Goal: Information Seeking & Learning: Learn about a topic

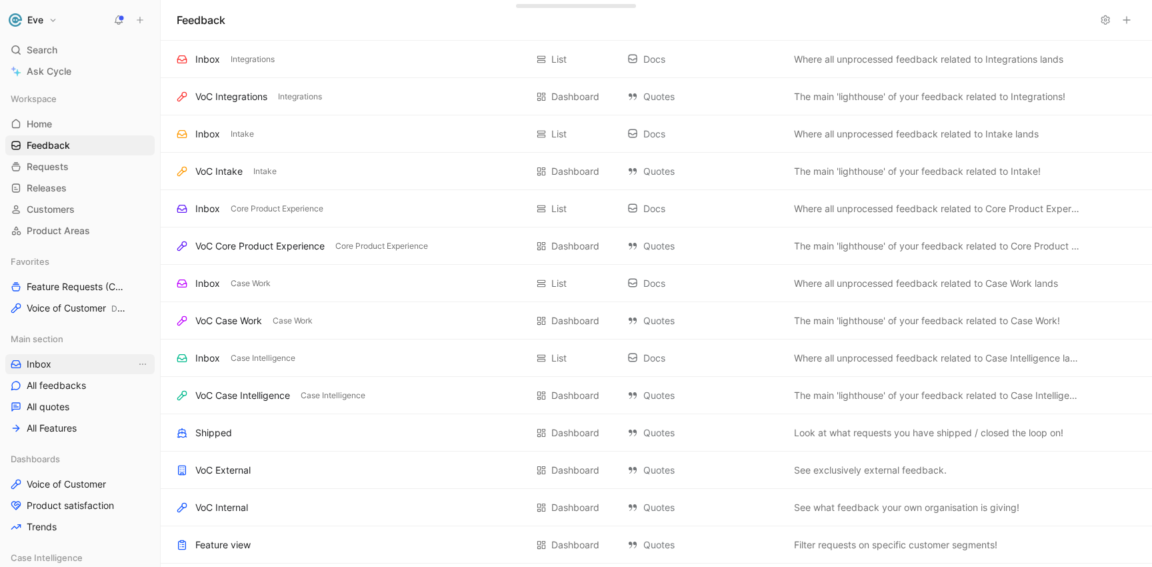
click at [55, 359] on link "Inbox" at bounding box center [79, 364] width 149 height 20
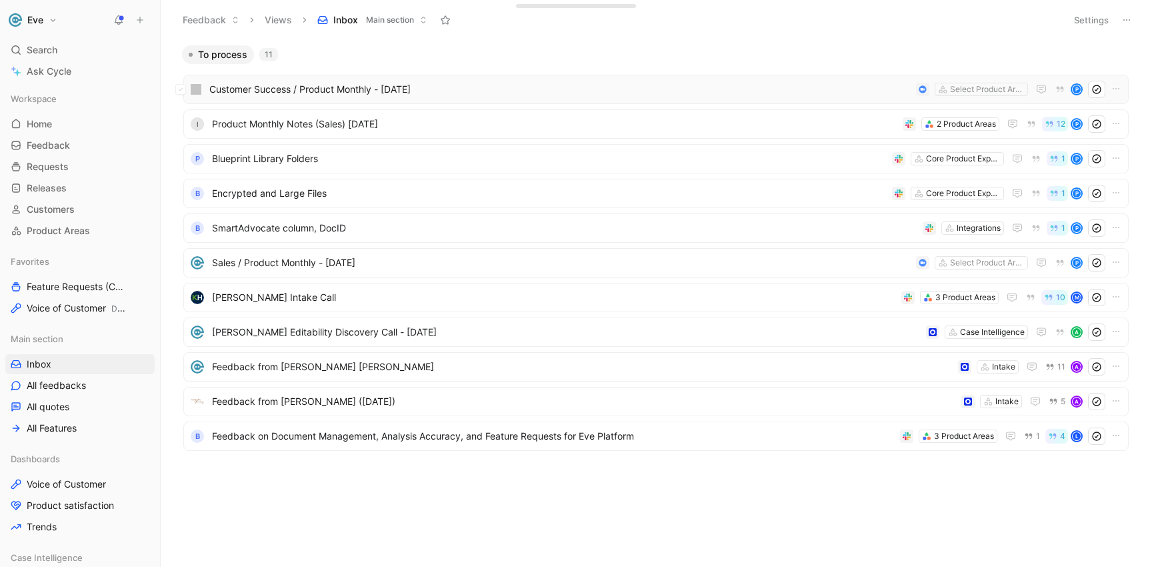
click at [367, 86] on span "Customer Success / Product Monthly - [DATE]" at bounding box center [559, 89] width 701 height 16
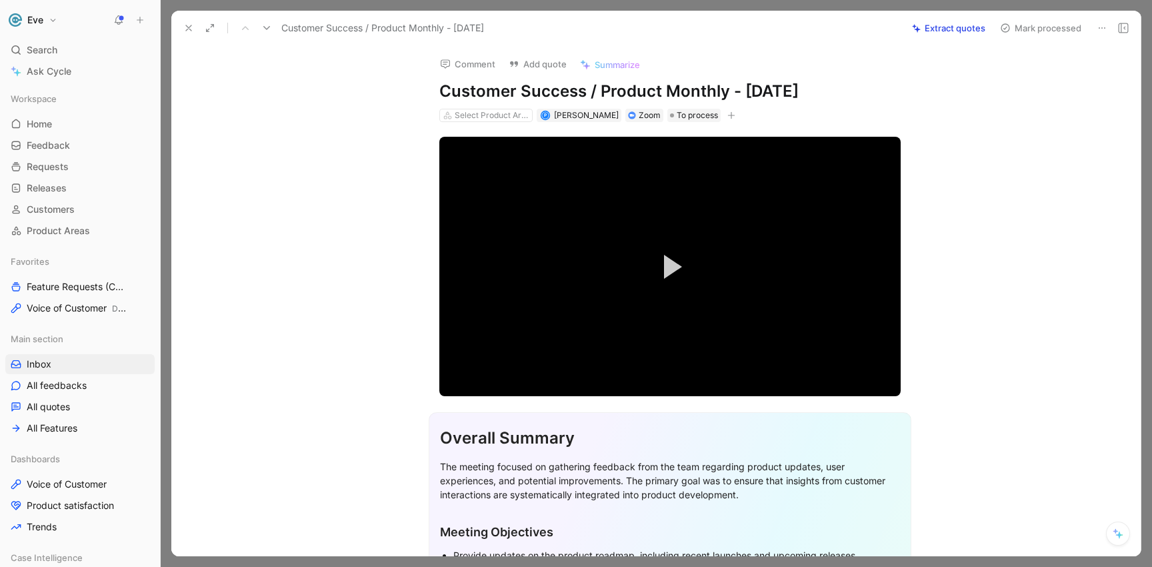
click at [948, 29] on button "Extract quotes" at bounding box center [948, 28] width 85 height 19
click at [671, 267] on span "Video Player" at bounding box center [673, 267] width 18 height 24
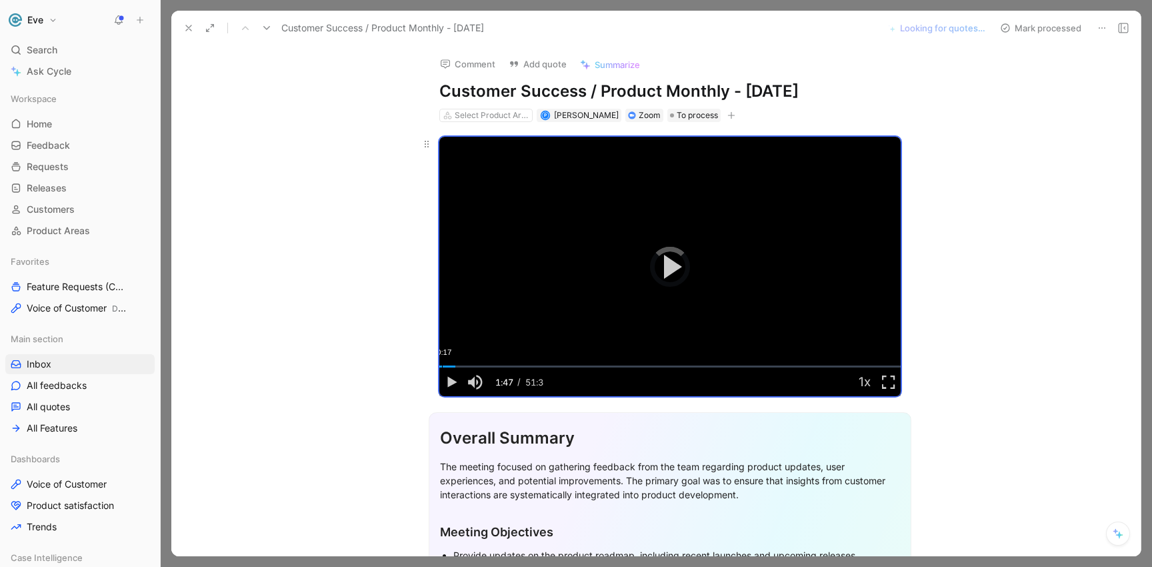
drag, startPoint x: 451, startPoint y: 365, endPoint x: 436, endPoint y: 367, distance: 15.4
click at [442, 367] on div "00:17" at bounding box center [442, 366] width 1 height 2
click at [442, 382] on span "Video Player" at bounding box center [451, 382] width 24 height 0
click at [664, 271] on span "Video Player" at bounding box center [673, 267] width 18 height 24
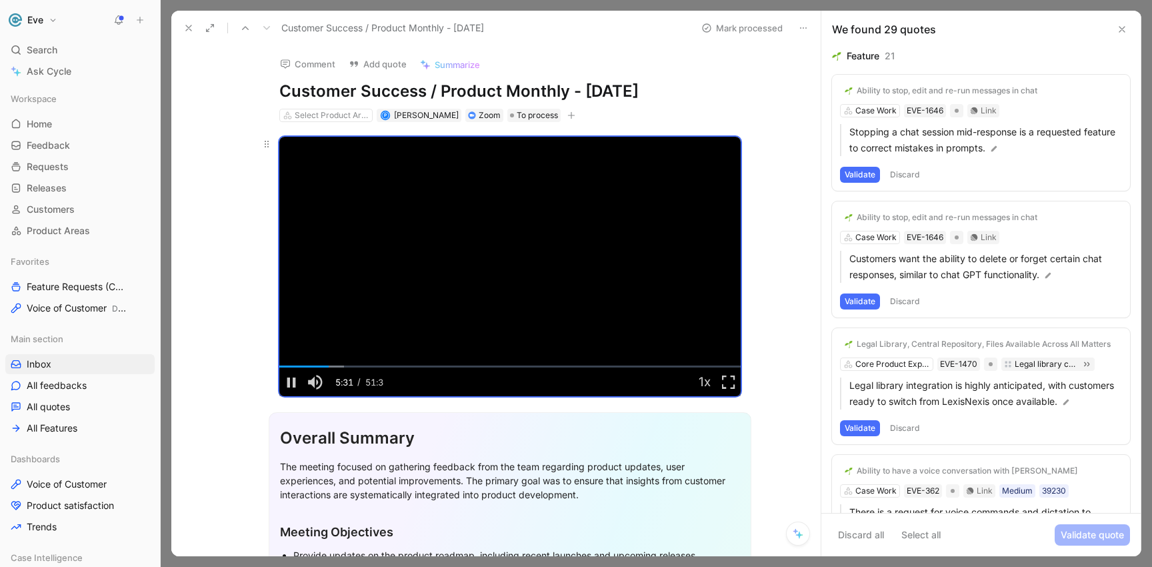
click at [357, 268] on video "Video Player" at bounding box center [509, 266] width 461 height 259
drag, startPoint x: 326, startPoint y: 366, endPoint x: 315, endPoint y: 366, distance: 11.3
click at [319, 366] on div "04:24" at bounding box center [319, 366] width 1 height 2
click at [510, 261] on span "Video Player" at bounding box center [513, 267] width 18 height 24
click at [899, 90] on div "Ability to stop, edit and re-run messages in chat" at bounding box center [947, 90] width 181 height 11
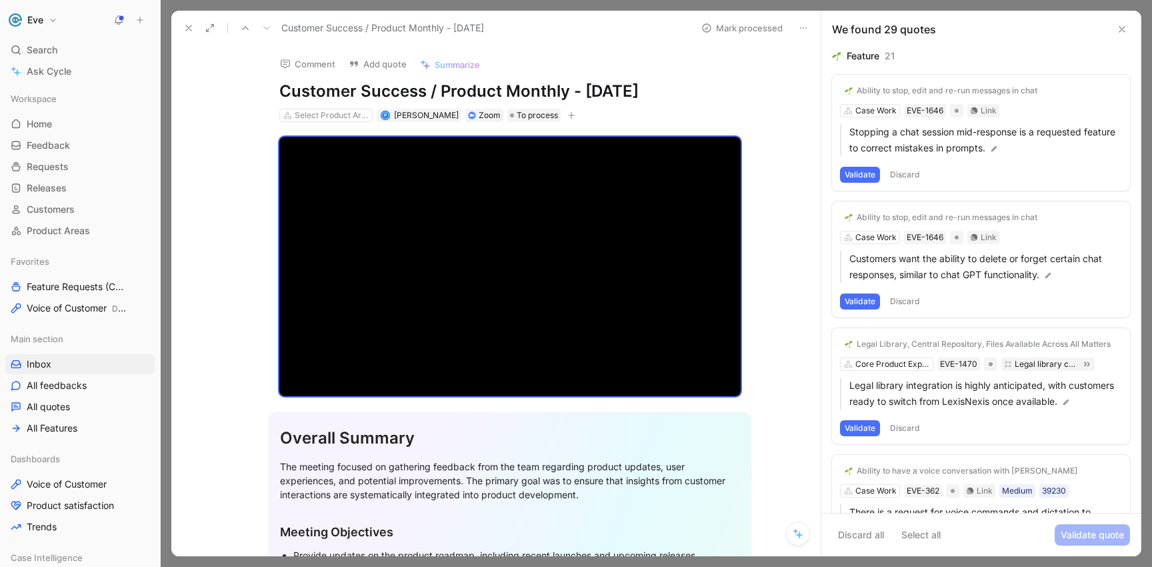
click at [879, 93] on div "Ability to stop, edit and re-run messages in chat" at bounding box center [947, 90] width 181 height 11
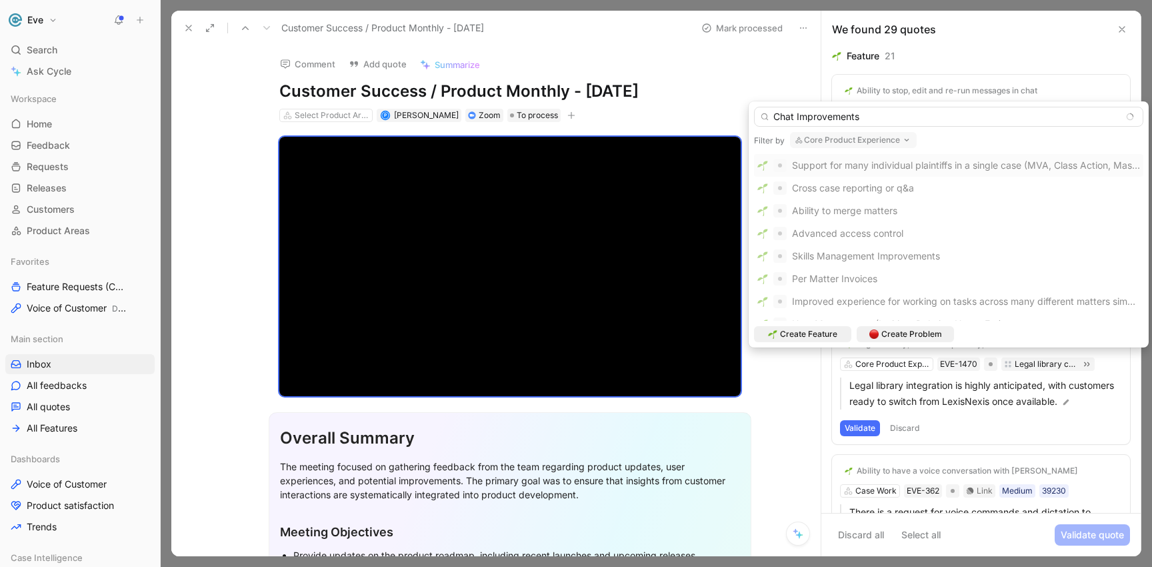
drag, startPoint x: 868, startPoint y: 116, endPoint x: 741, endPoint y: 114, distance: 126.7
click at [741, 114] on body "Eve Search ⌘ K Ask Cycle Workspace Home G then H Feedback G then F Requests G t…" at bounding box center [576, 283] width 1152 height 567
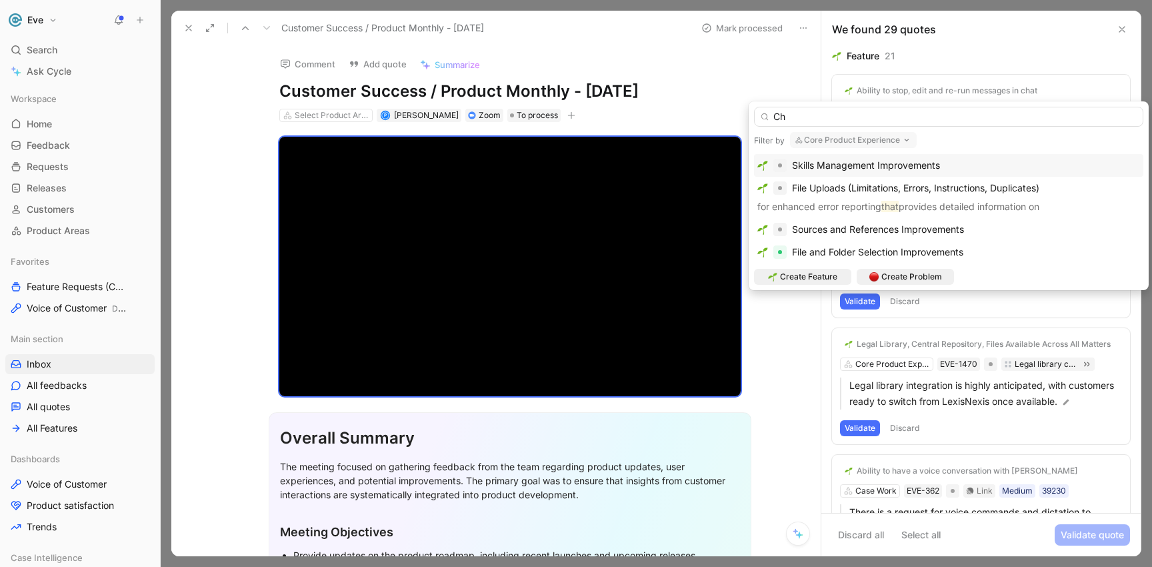
type input "C"
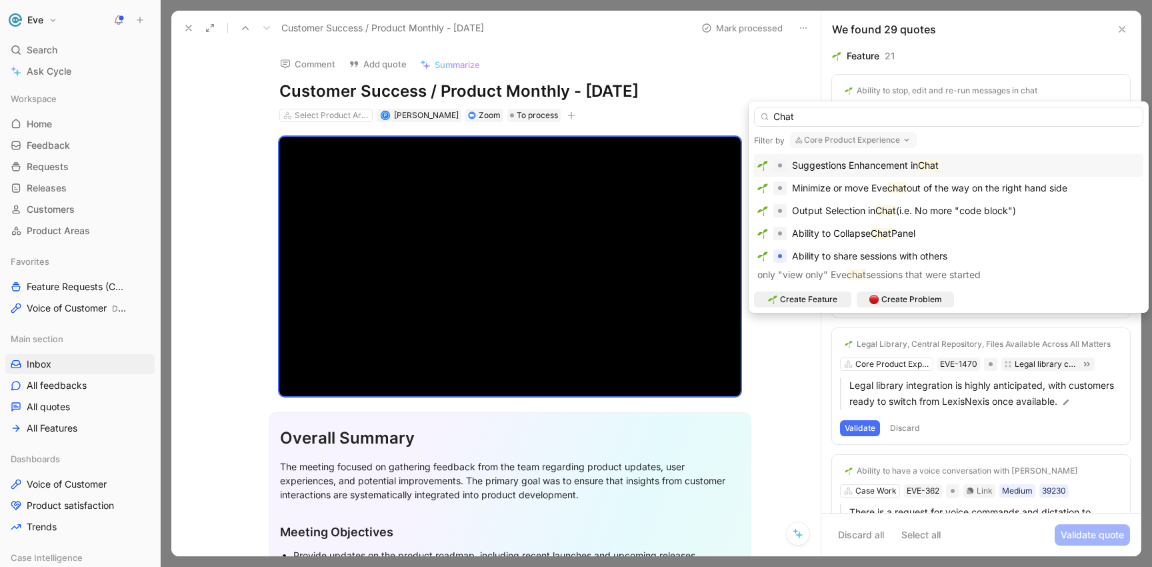
type input "Chat"
click at [835, 166] on span "Suggestions Enhancement in" at bounding box center [855, 164] width 126 height 11
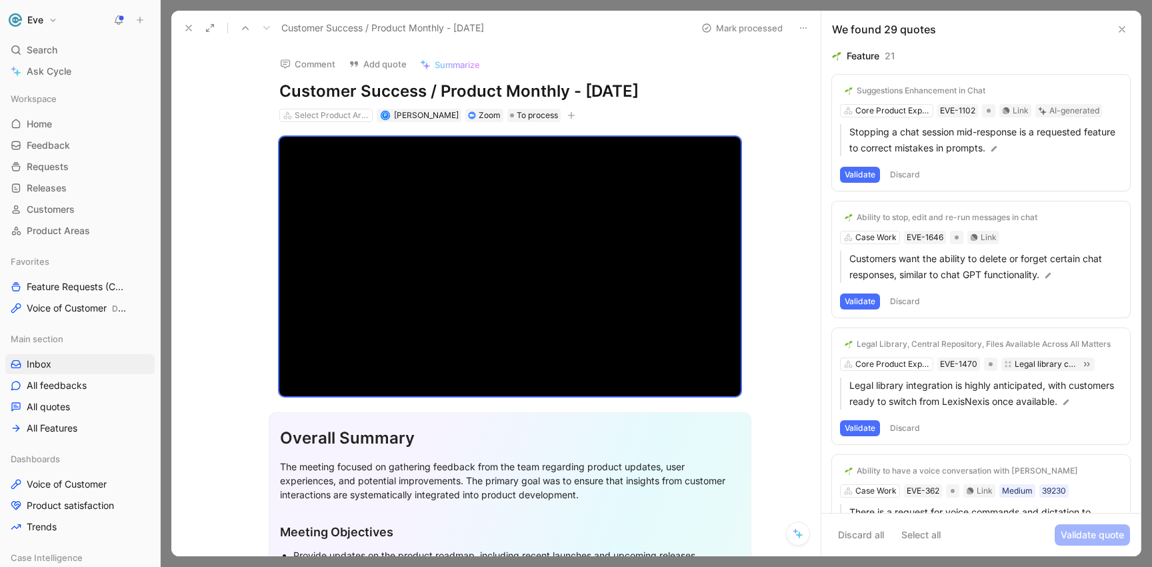
click at [861, 175] on button "Validate" at bounding box center [860, 175] width 40 height 16
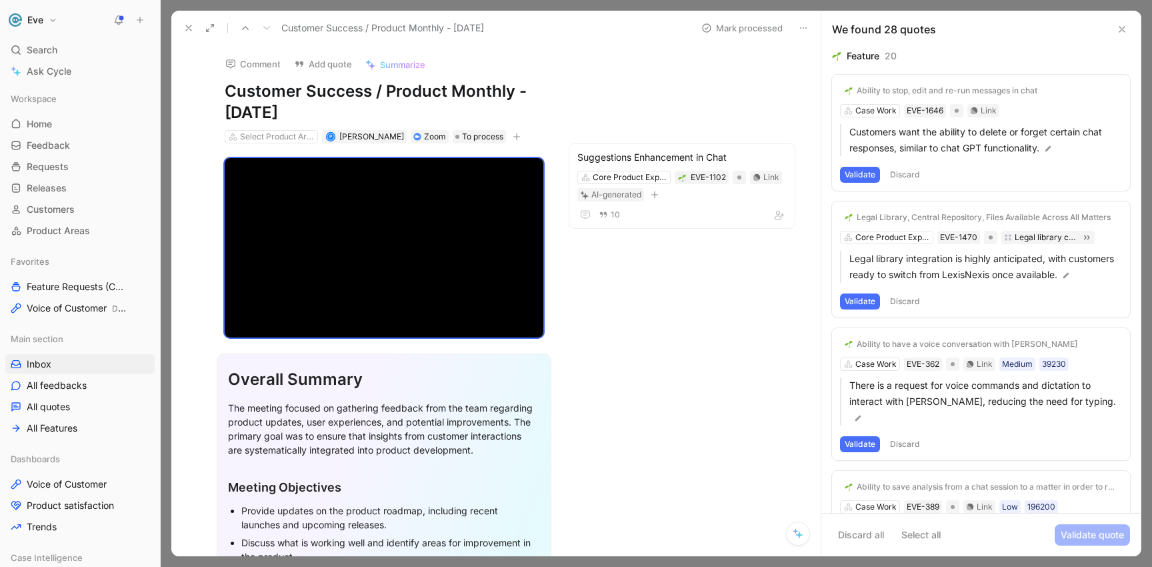
click at [959, 94] on div "Ability to stop, edit and re-run messages in chat" at bounding box center [947, 90] width 181 height 11
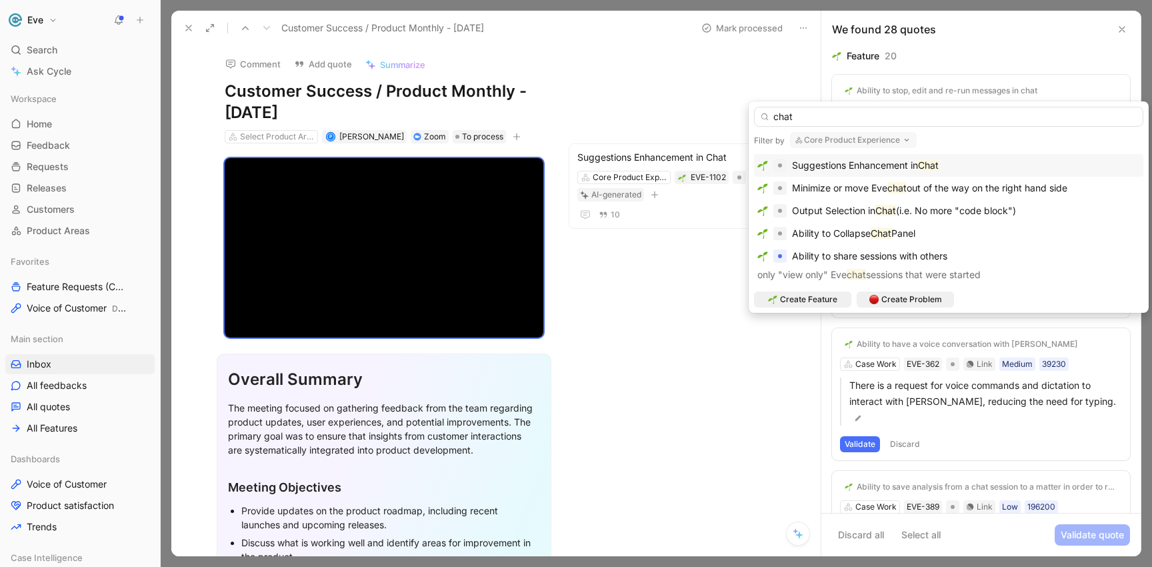
type input "chat"
click at [844, 167] on span "Suggestions Enhancement in" at bounding box center [855, 164] width 126 height 11
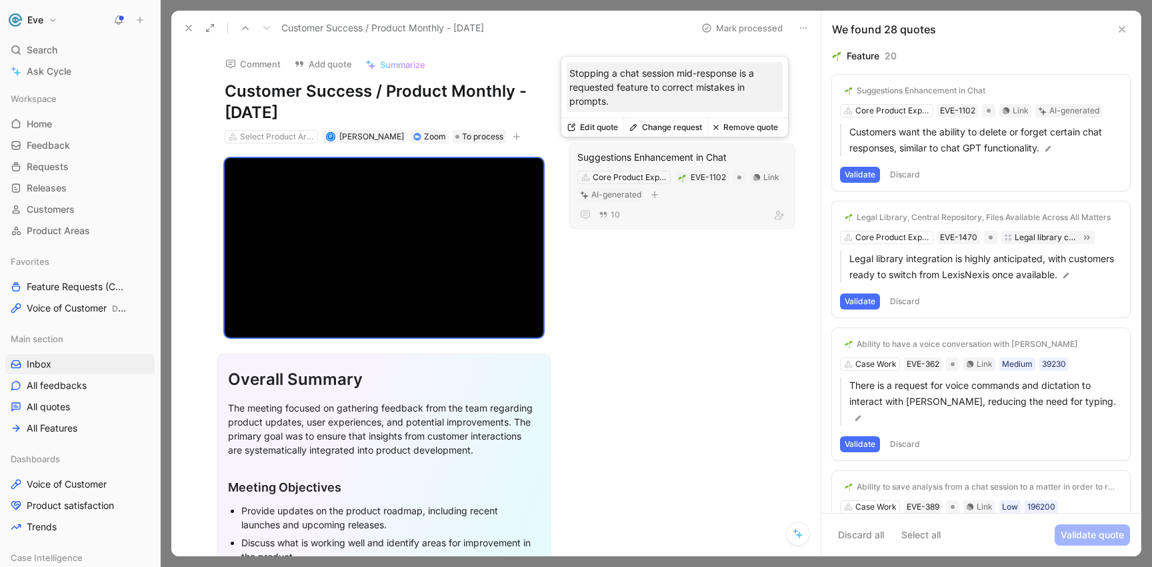
click at [656, 131] on button "Change request" at bounding box center [665, 127] width 84 height 19
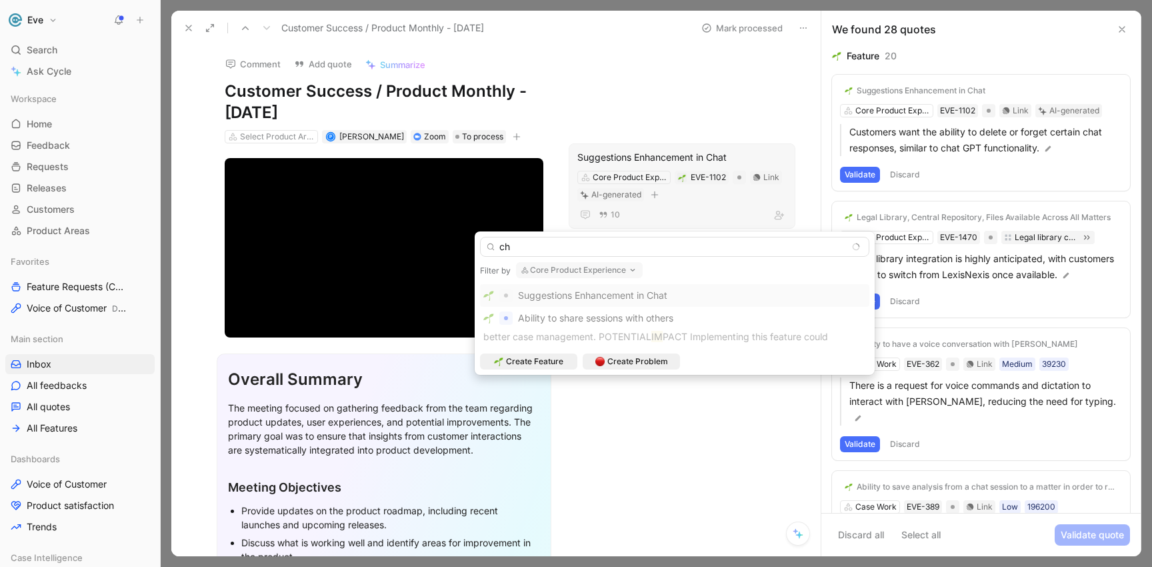
type input "c"
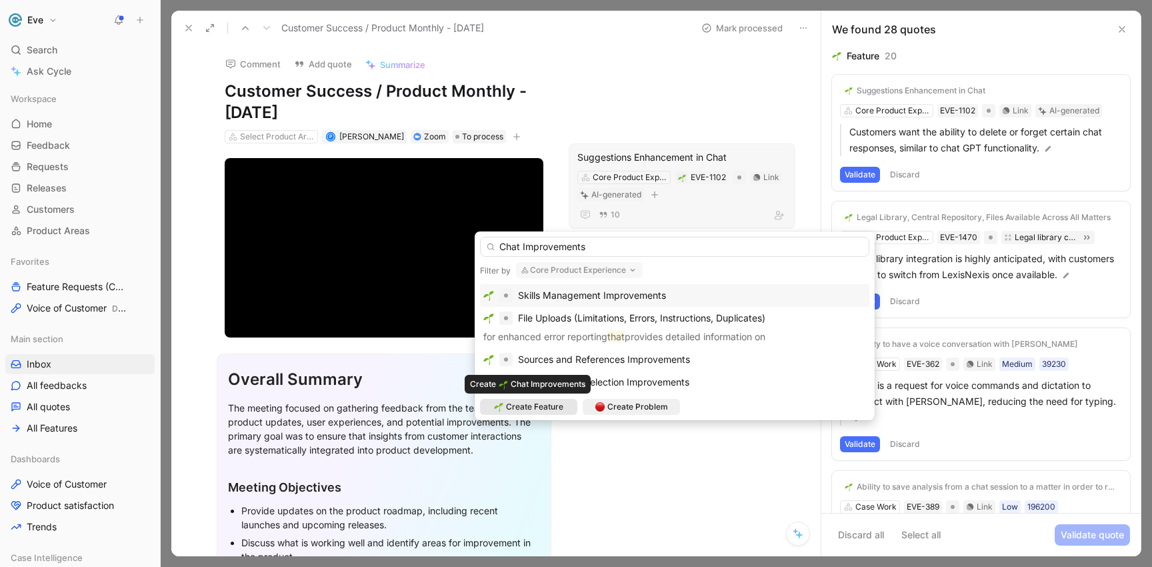
type input "Chat Improvements"
click at [545, 407] on span "Create Feature" at bounding box center [534, 406] width 57 height 13
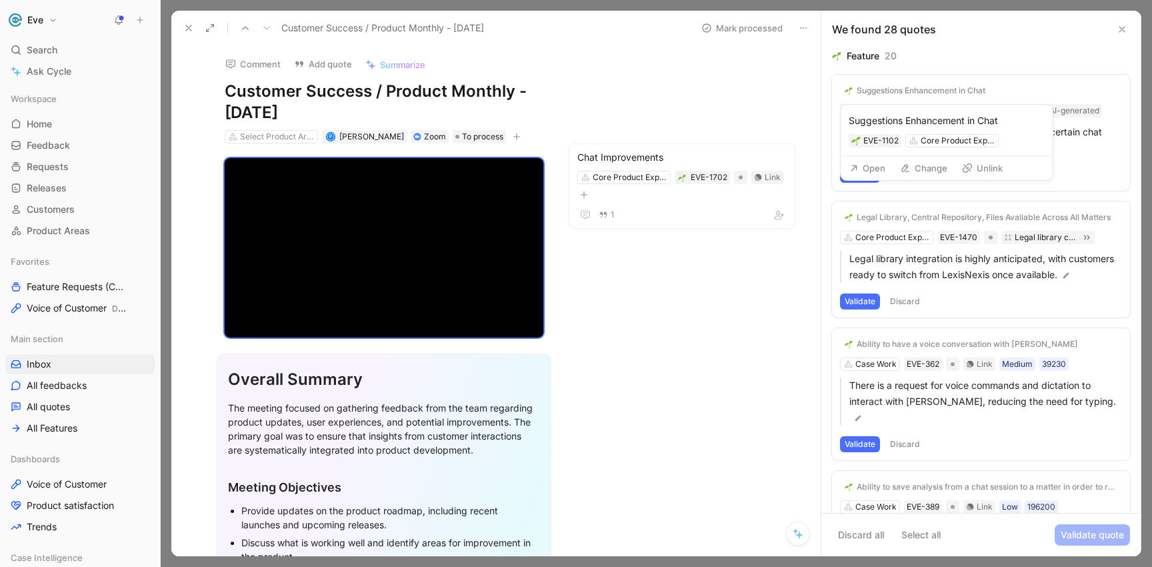
click at [911, 88] on div "Suggestions Enhancement in Chat" at bounding box center [921, 90] width 129 height 11
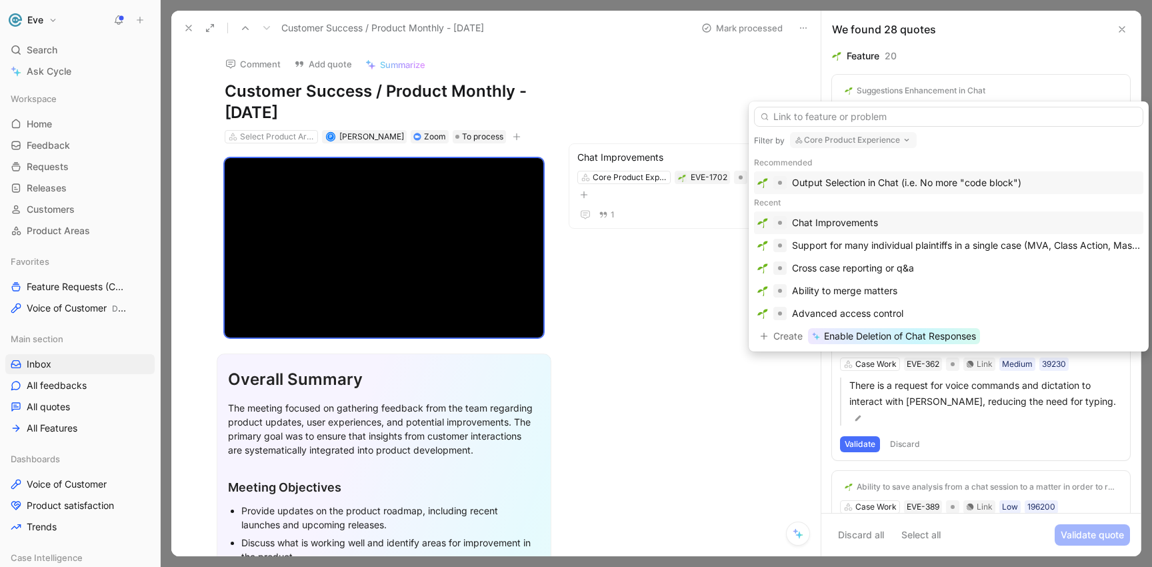
click at [854, 224] on div "Chat Improvements" at bounding box center [835, 223] width 86 height 16
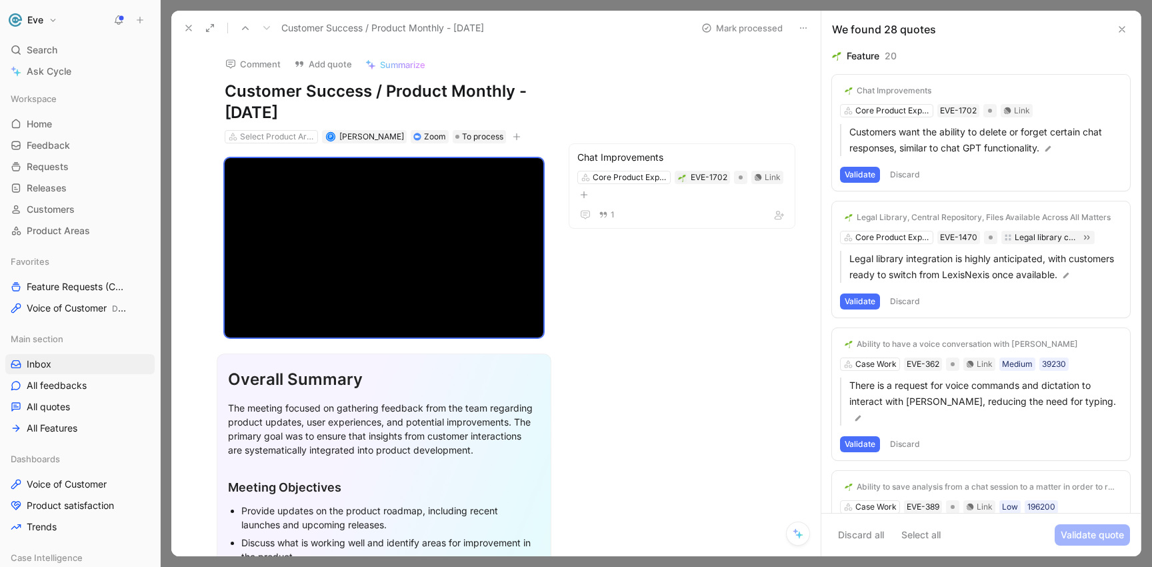
click at [863, 174] on button "Validate" at bounding box center [860, 175] width 40 height 16
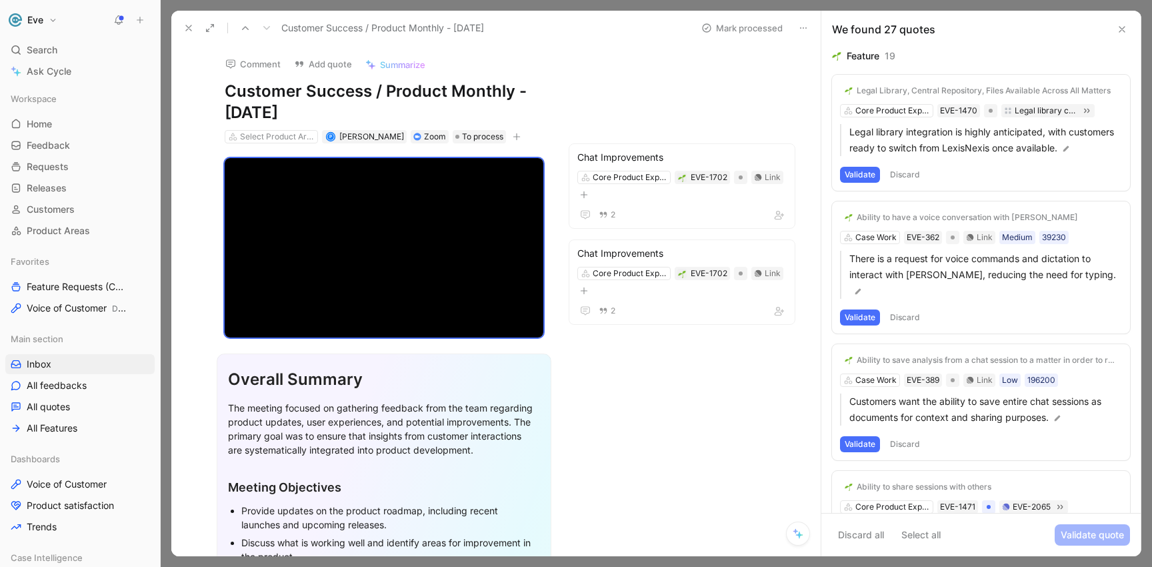
click at [890, 91] on div "Legal Library, Central Repository, Files Available Across All Matters" at bounding box center [984, 90] width 254 height 11
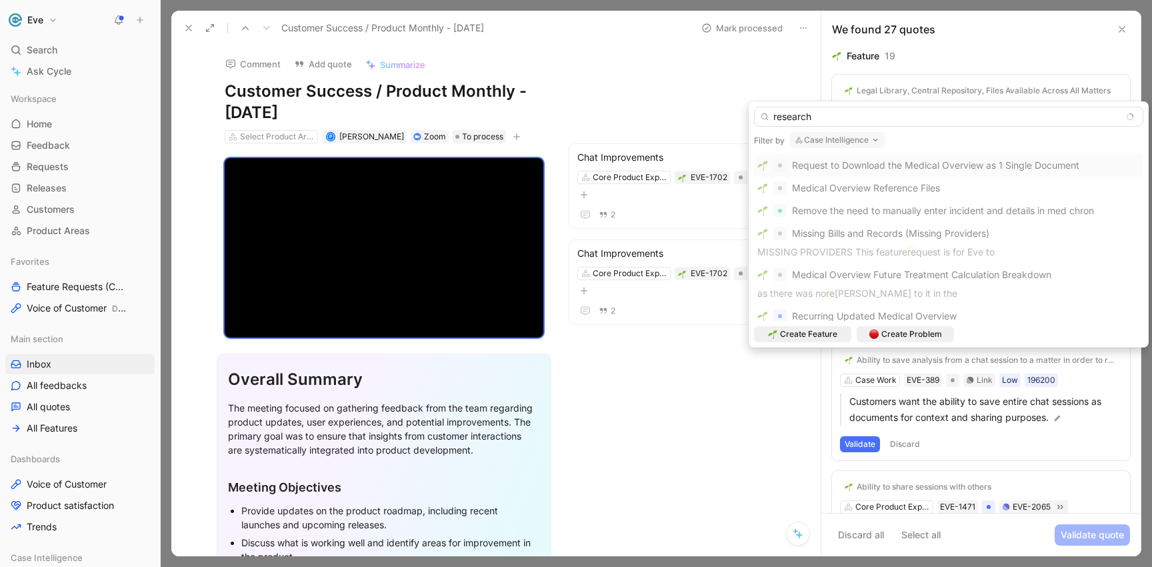
drag, startPoint x: 827, startPoint y: 115, endPoint x: 741, endPoint y: 109, distance: 86.2
click at [739, 114] on body "Eve Search ⌘ K Ask Cycle Workspace Home G then H Feedback G then F Requests G t…" at bounding box center [576, 283] width 1152 height 567
type input "r"
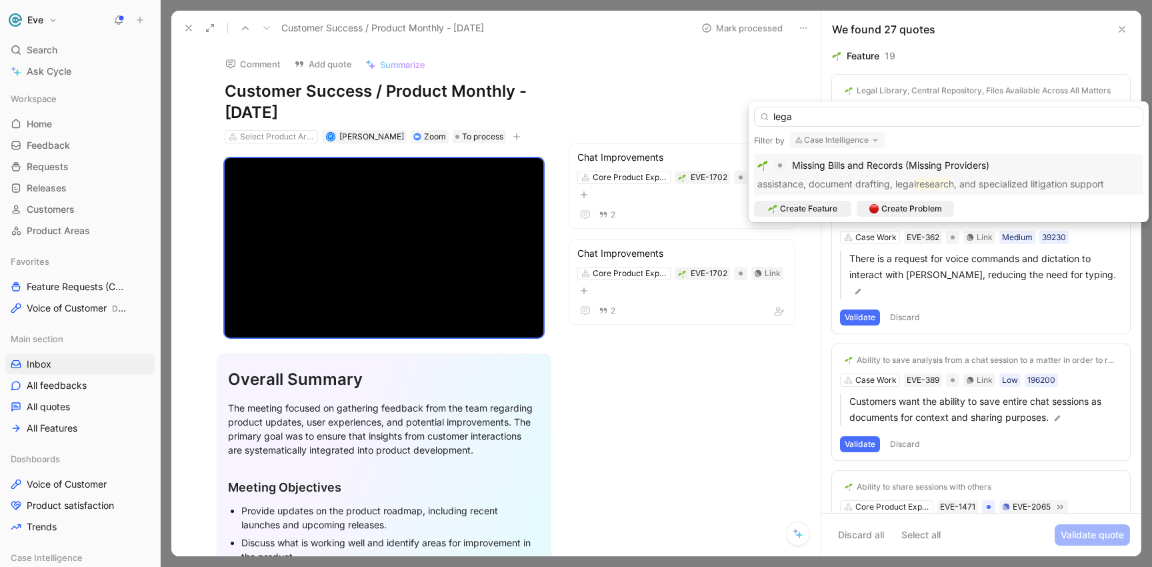
type input "legal"
drag, startPoint x: 823, startPoint y: 120, endPoint x: 770, endPoint y: 118, distance: 53.4
click at [758, 117] on input "legal" at bounding box center [948, 117] width 389 height 20
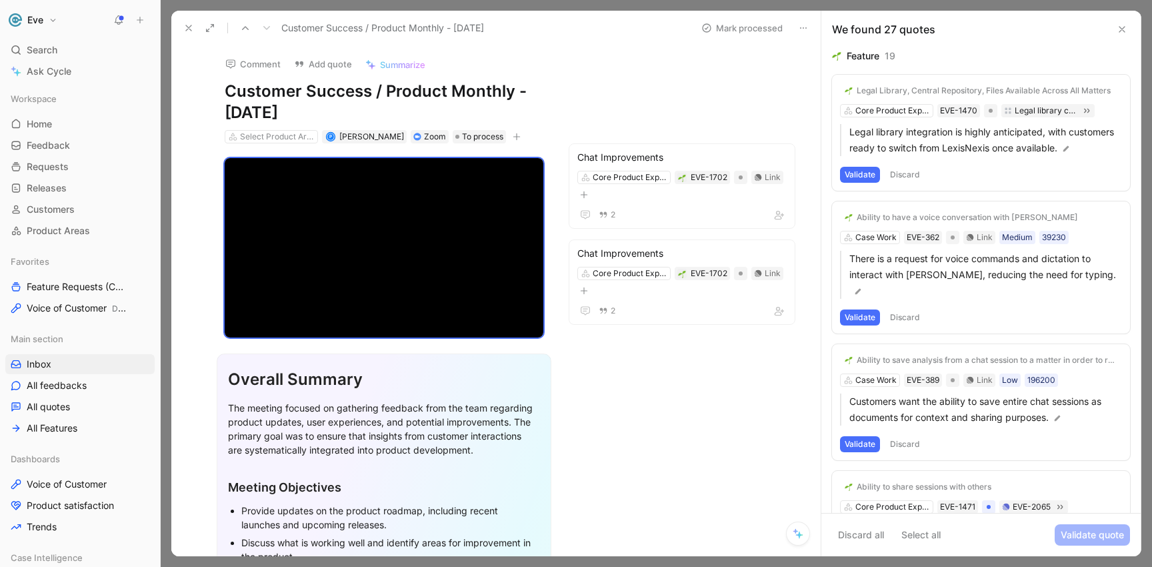
click at [895, 183] on button "Discard" at bounding box center [904, 175] width 39 height 16
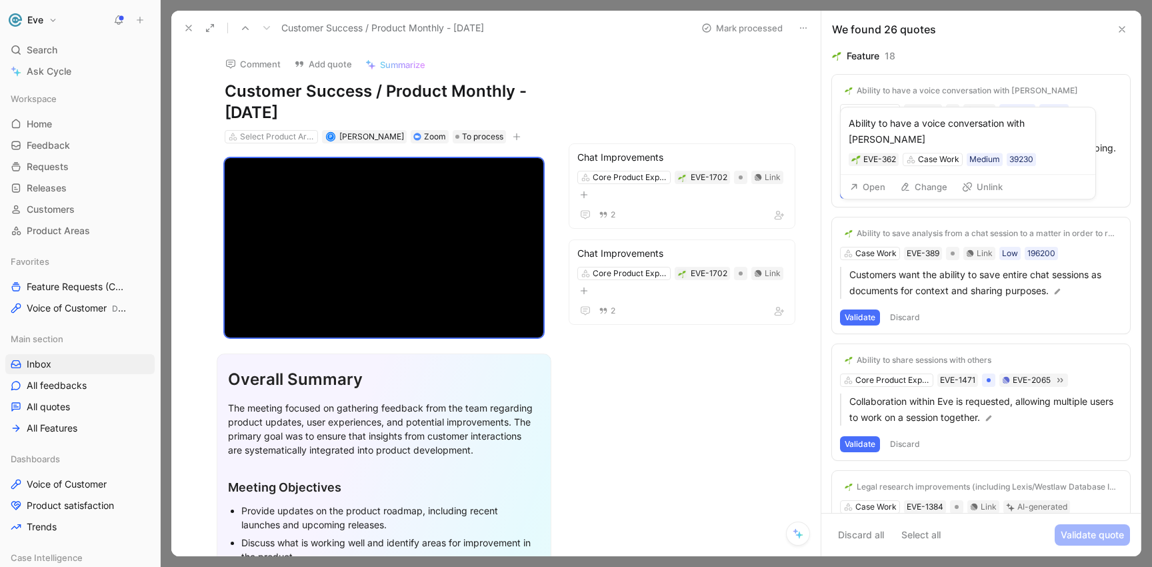
click at [886, 93] on div "Ability to have a voice conversation with [PERSON_NAME]" at bounding box center [967, 90] width 221 height 11
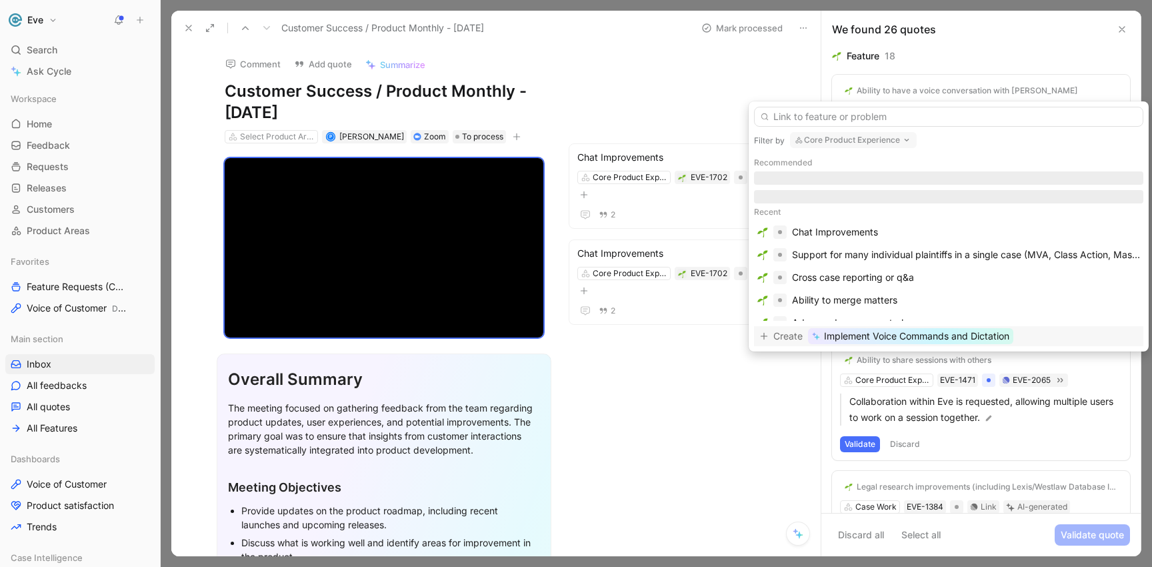
type input "v"
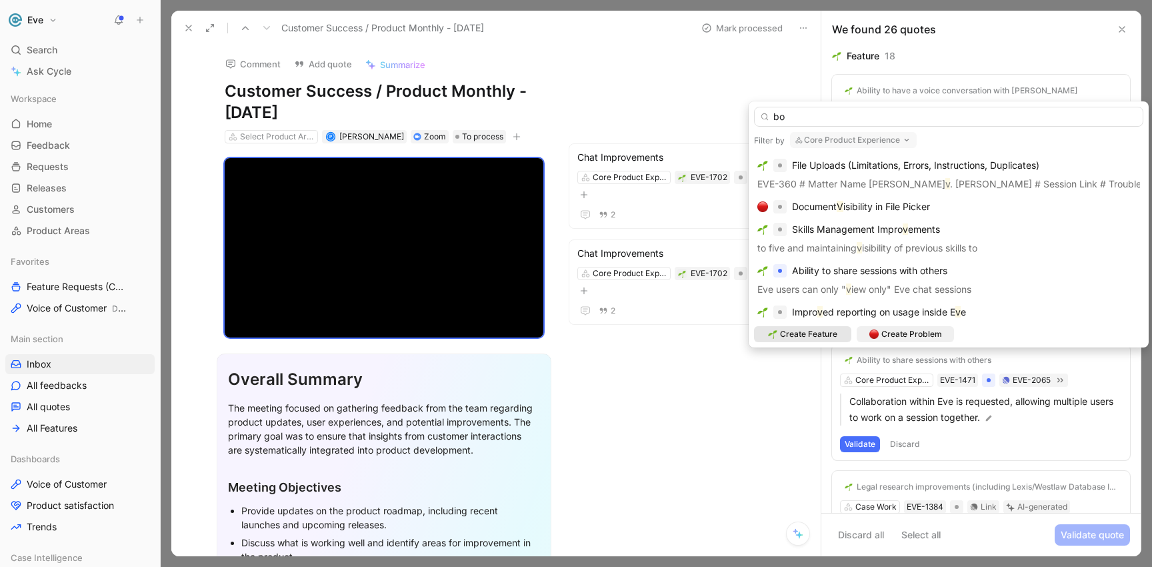
type input "b"
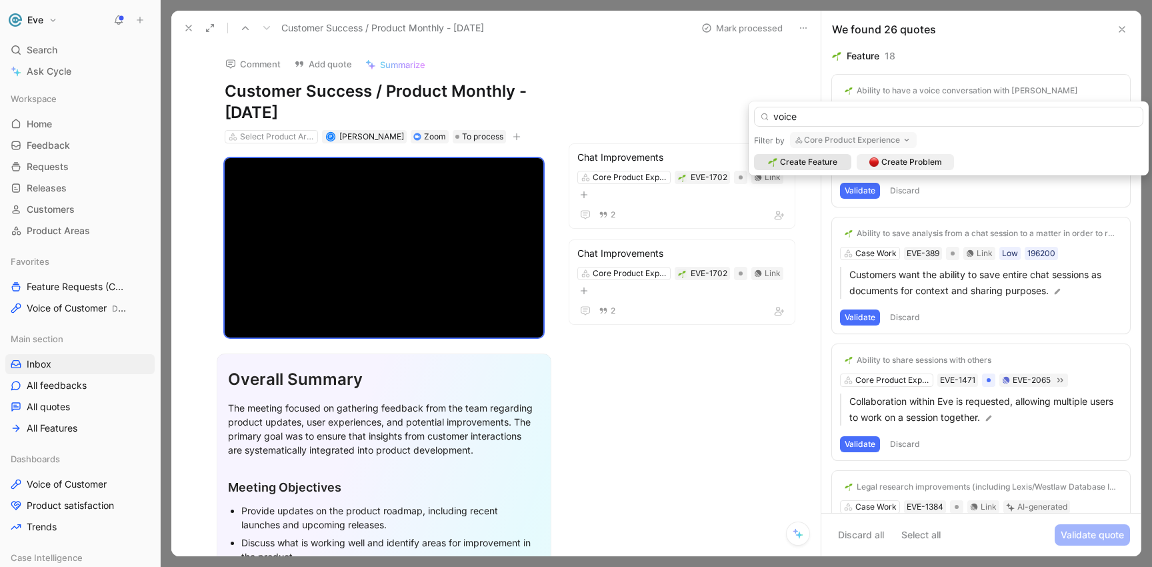
drag, startPoint x: 777, startPoint y: 120, endPoint x: 756, endPoint y: 119, distance: 21.4
click at [755, 119] on input "voice" at bounding box center [948, 117] width 389 height 20
type input "t"
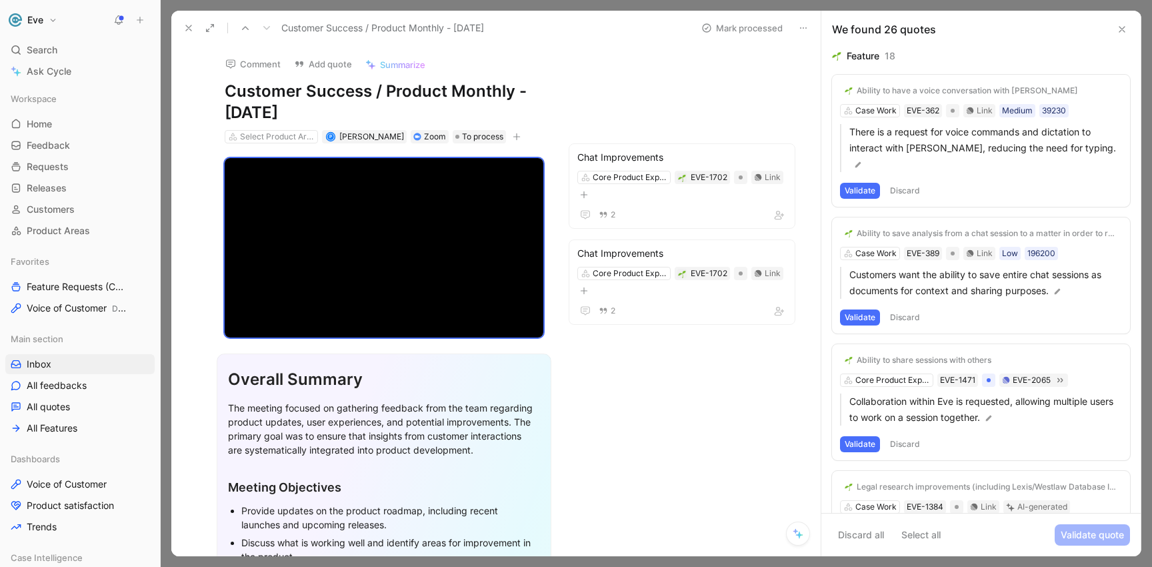
click at [862, 183] on button "Validate" at bounding box center [860, 191] width 40 height 16
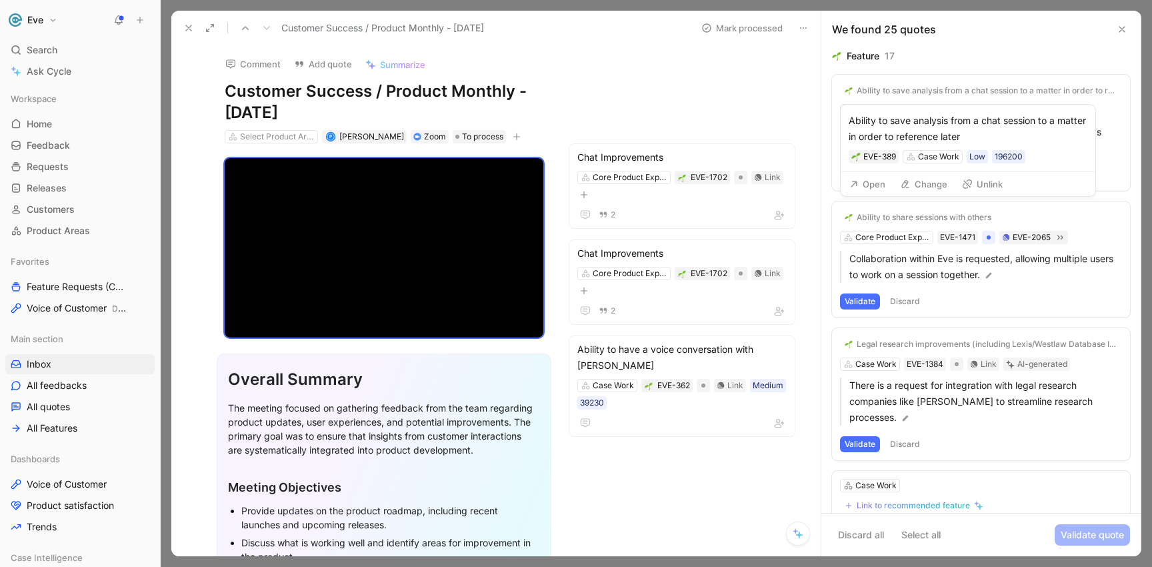
click at [917, 92] on div "Ability to save analysis from a chat session to a matter in order to reference …" at bounding box center [987, 90] width 261 height 11
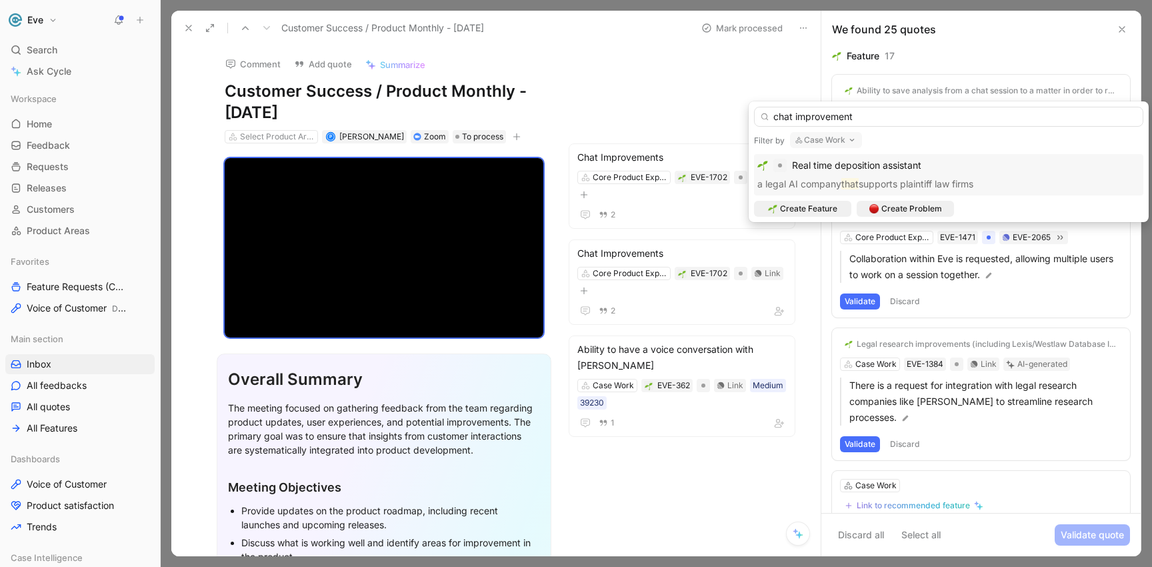
drag, startPoint x: 855, startPoint y: 115, endPoint x: 738, endPoint y: 114, distance: 117.3
click at [737, 115] on body "Eve Search ⌘ K Ask Cycle Workspace Home G then H Feedback G then F Requests G t…" at bounding box center [576, 283] width 1152 height 567
type input "c"
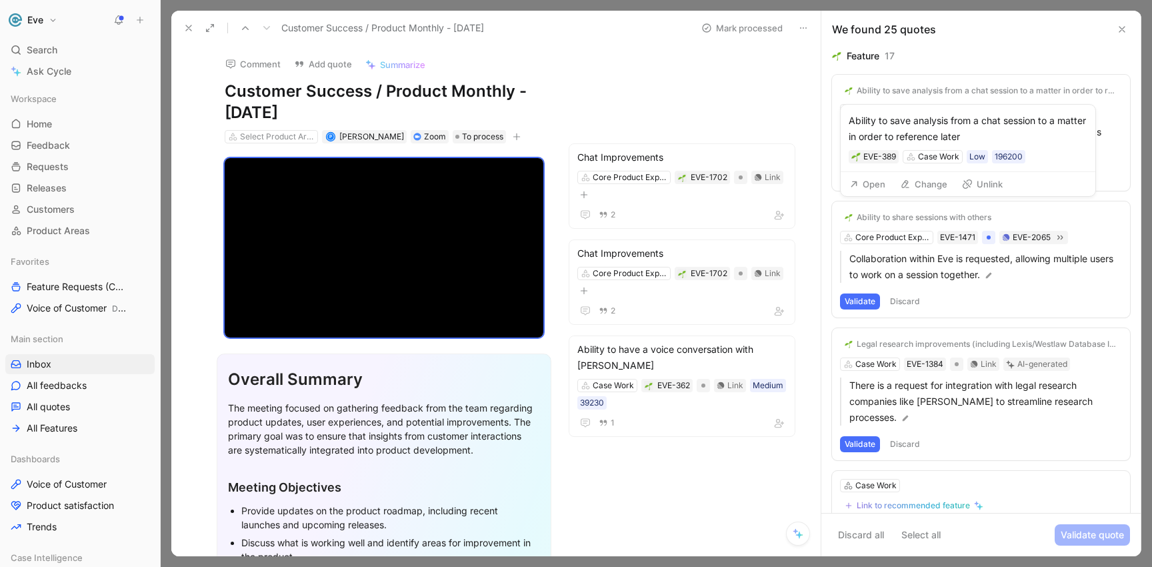
click at [911, 181] on button "Change" at bounding box center [923, 184] width 59 height 19
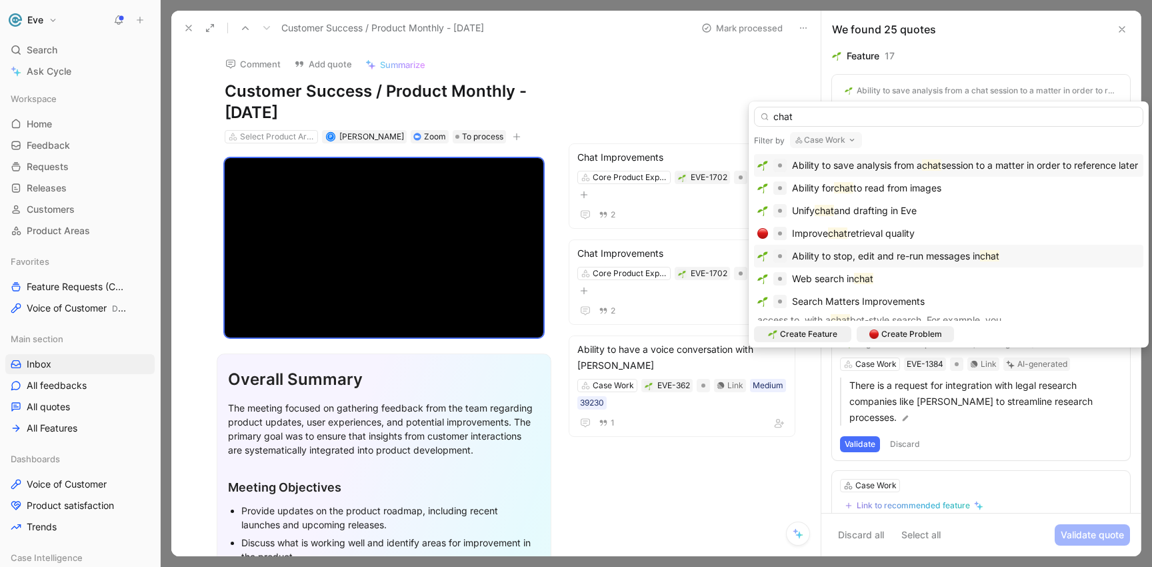
scroll to position [11, 0]
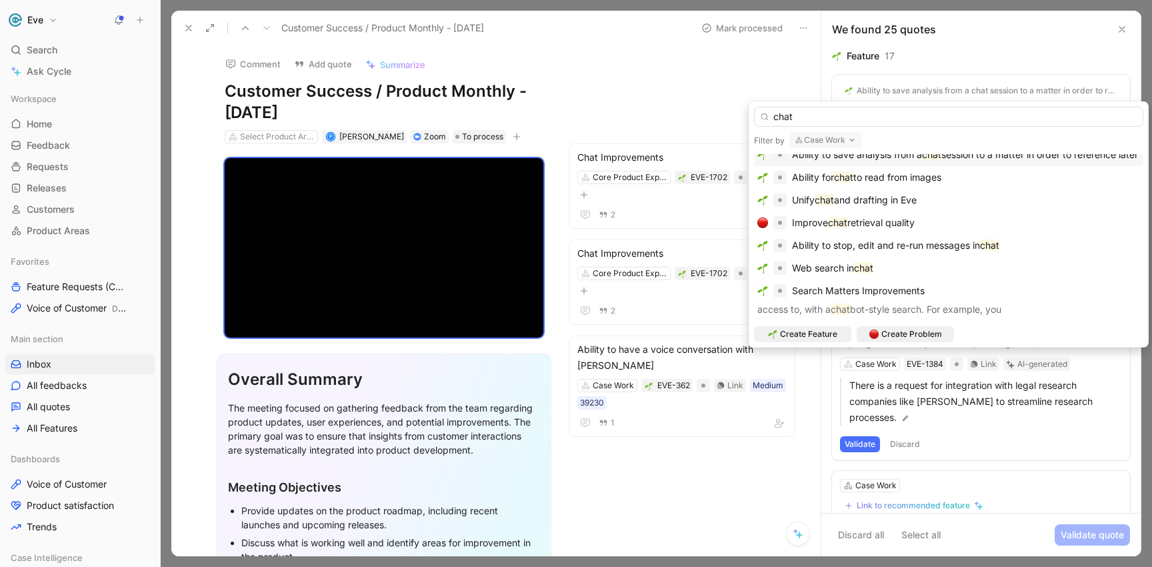
type input "chat"
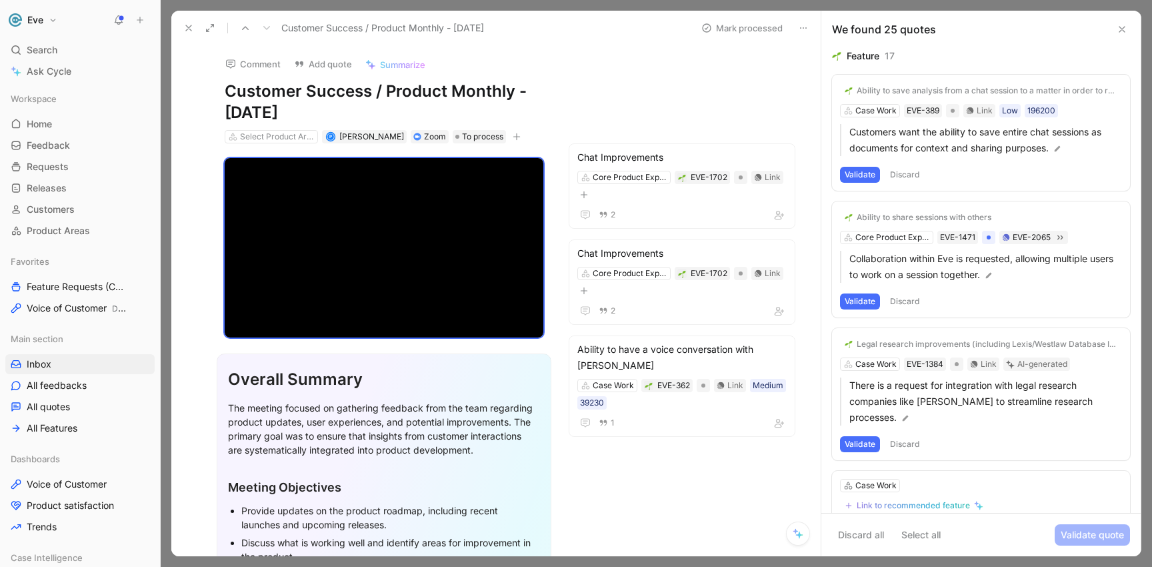
click at [857, 174] on button "Validate" at bounding box center [860, 175] width 40 height 16
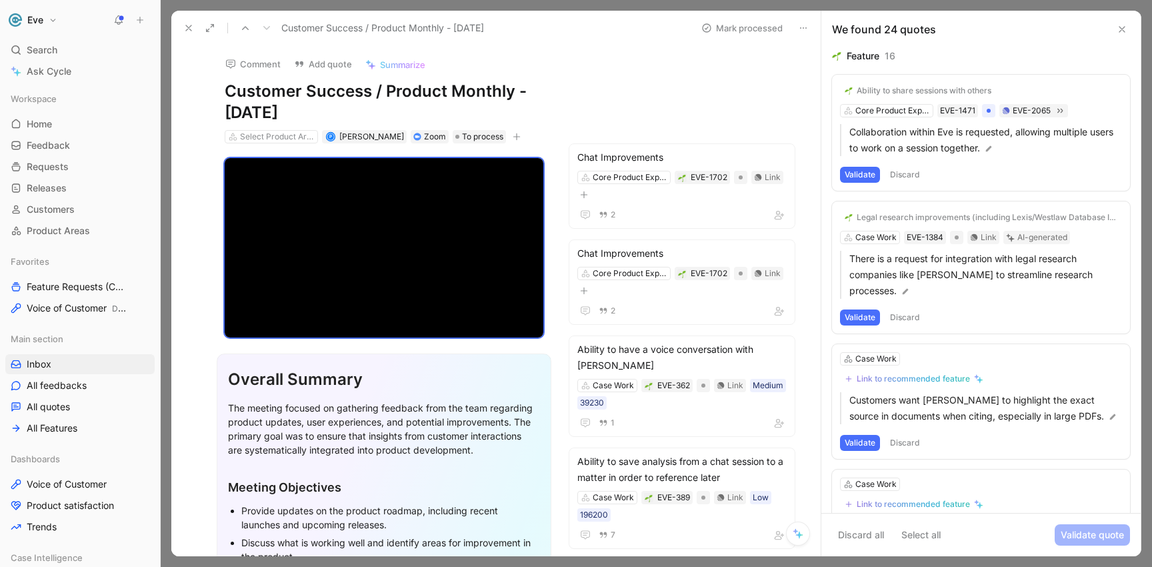
click at [900, 87] on div "Ability to share sessions with others" at bounding box center [924, 90] width 135 height 11
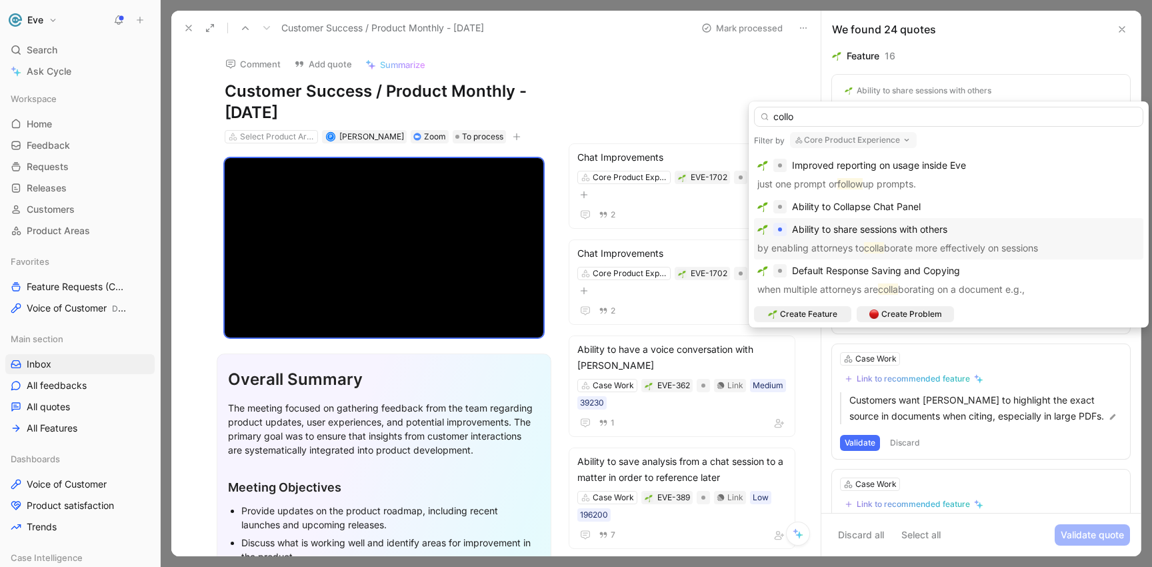
type input "collo"
click at [840, 232] on span "Ability to share sessions with others" at bounding box center [869, 228] width 155 height 11
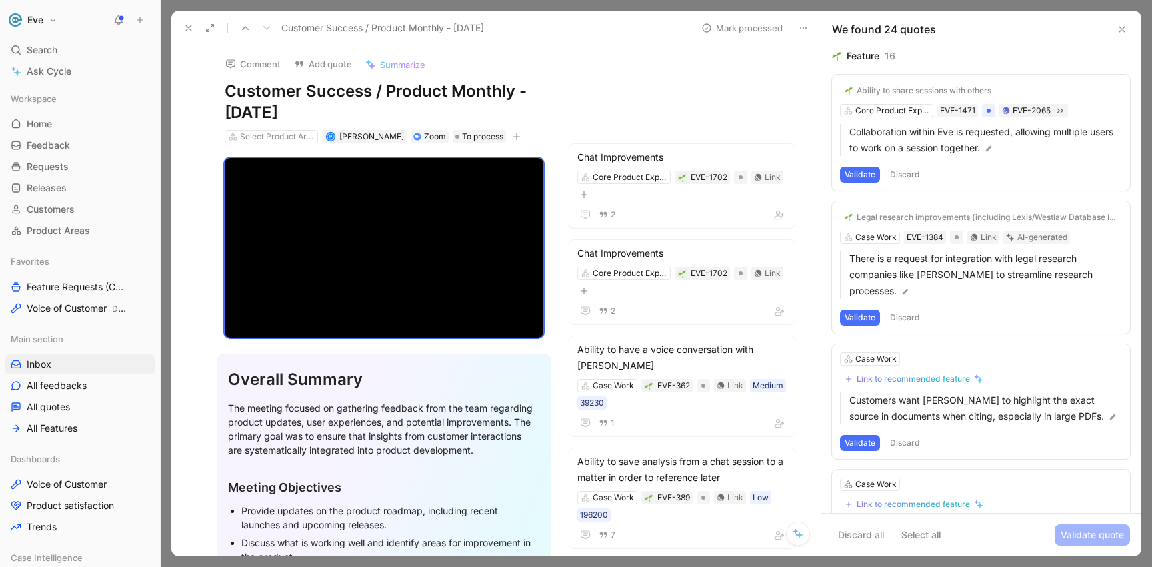
click at [871, 176] on button "Validate" at bounding box center [860, 175] width 40 height 16
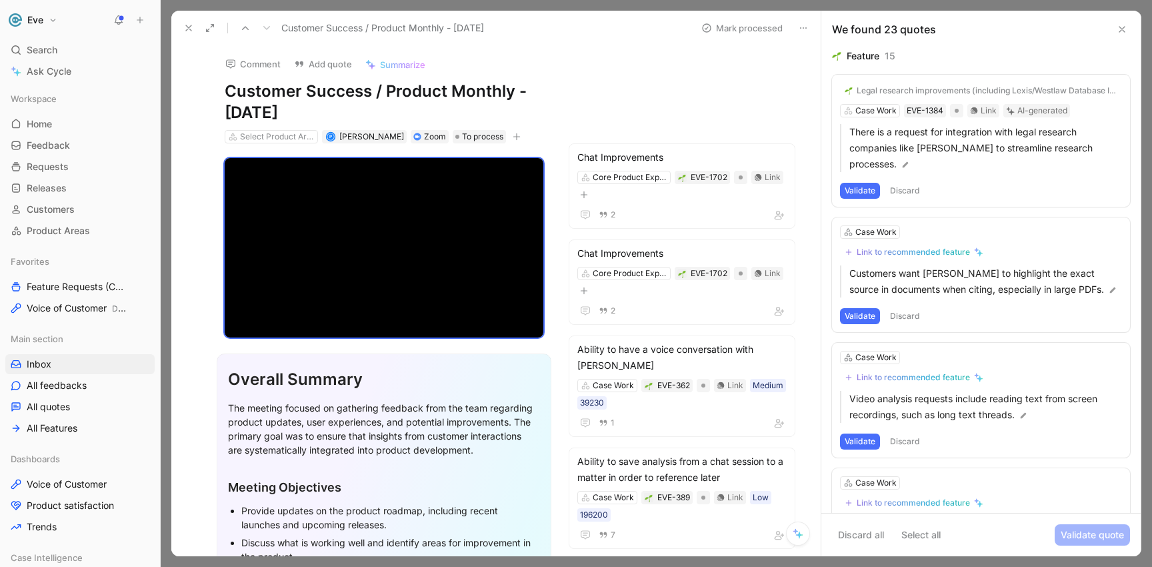
click at [861, 191] on button "Validate" at bounding box center [860, 191] width 40 height 16
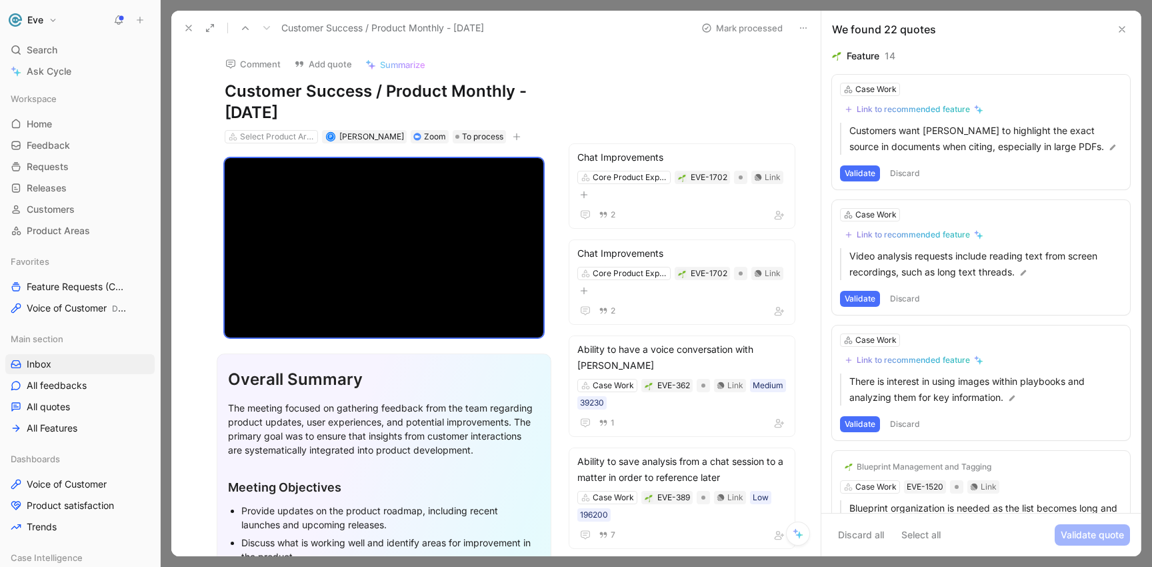
click at [912, 172] on button "Discard" at bounding box center [904, 173] width 39 height 16
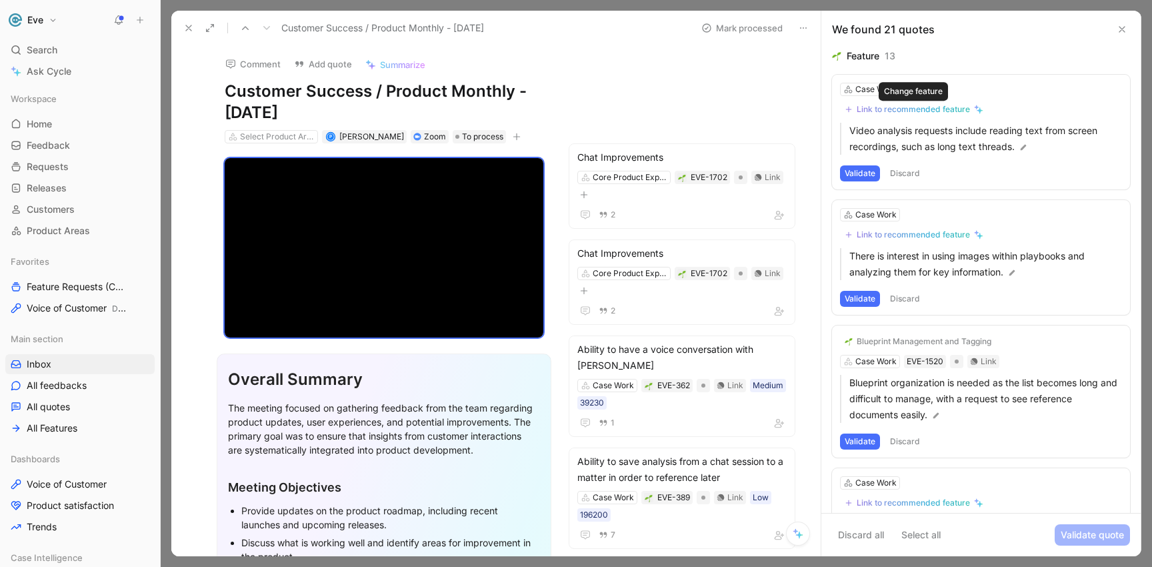
click at [901, 110] on div "Link to recommended feature" at bounding box center [913, 109] width 113 height 11
click at [910, 170] on button "Discard" at bounding box center [904, 173] width 39 height 16
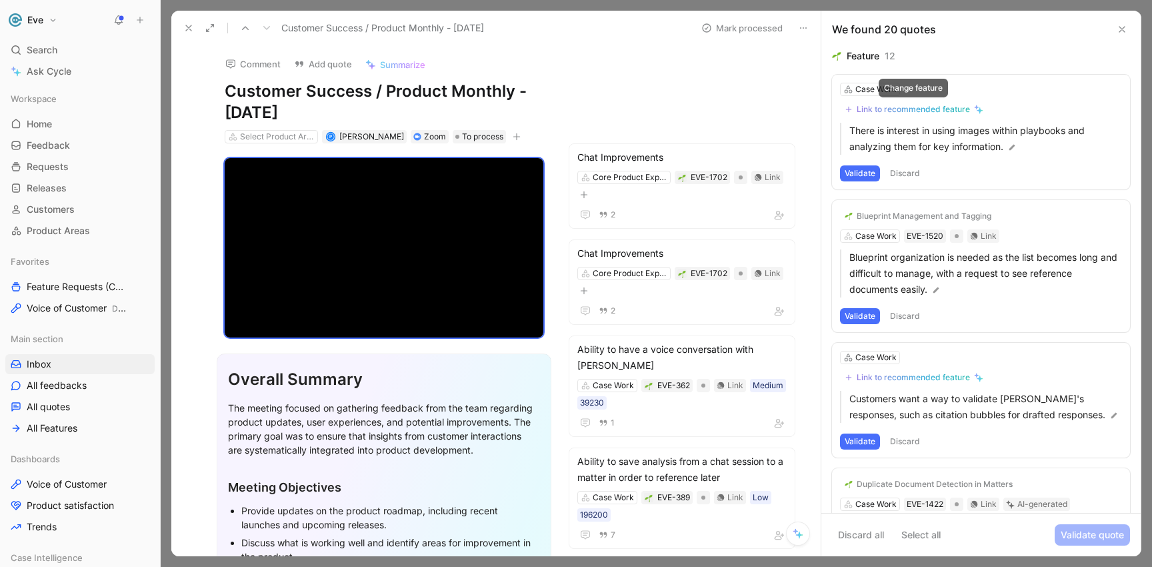
click at [889, 113] on div "Link to recommended feature" at bounding box center [913, 109] width 113 height 11
click at [881, 111] on div "Link to recommended feature" at bounding box center [913, 109] width 113 height 11
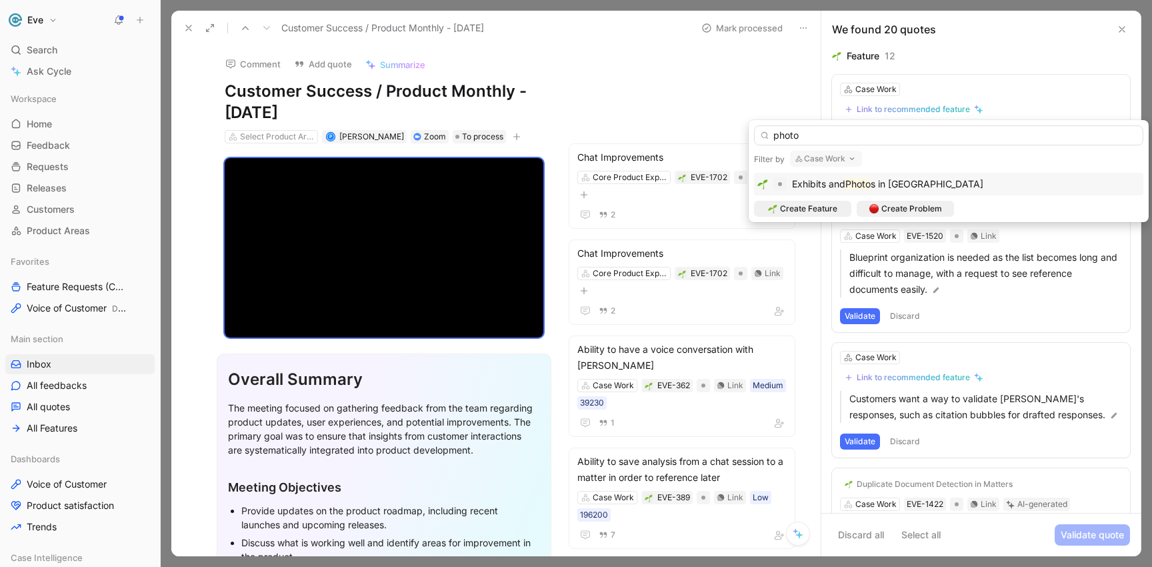
type input "photo"
click at [860, 184] on mark "Photo" at bounding box center [857, 183] width 25 height 11
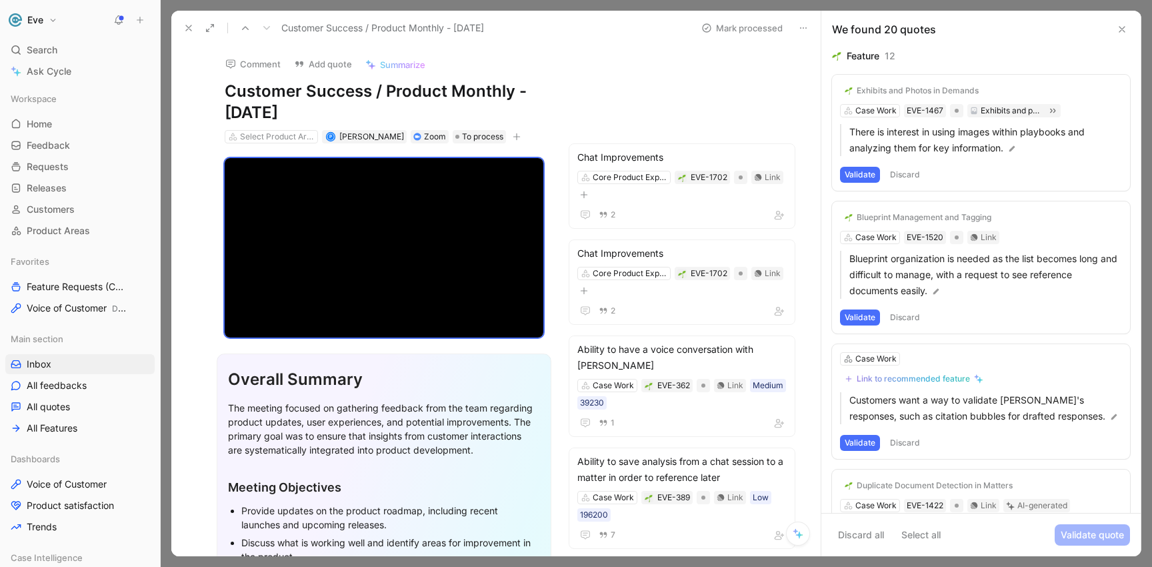
click at [865, 173] on button "Validate" at bounding box center [860, 175] width 40 height 16
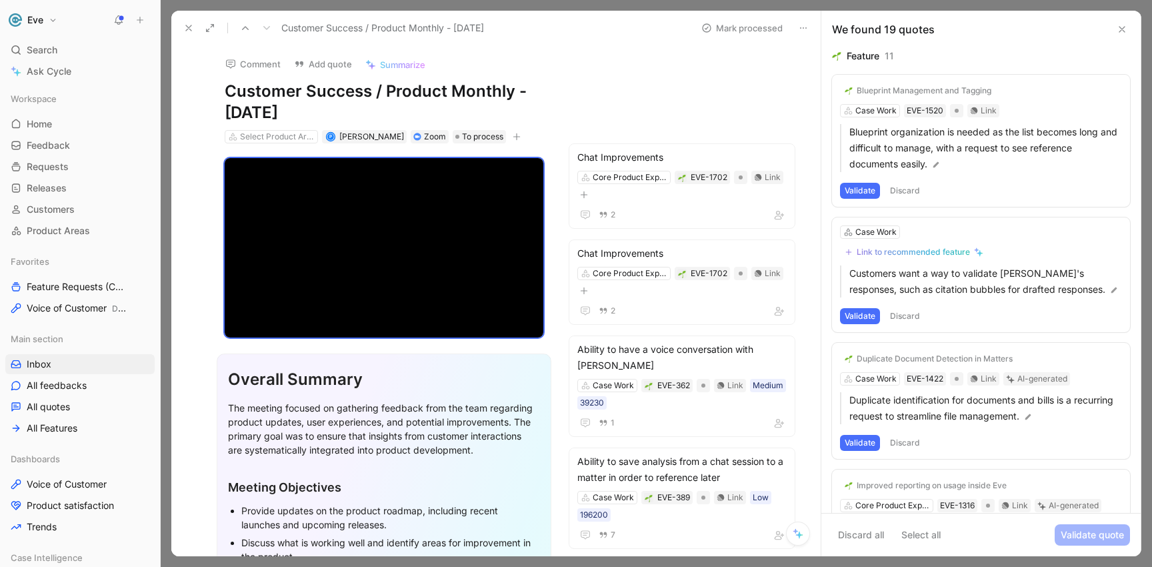
click at [856, 197] on button "Validate" at bounding box center [860, 191] width 40 height 16
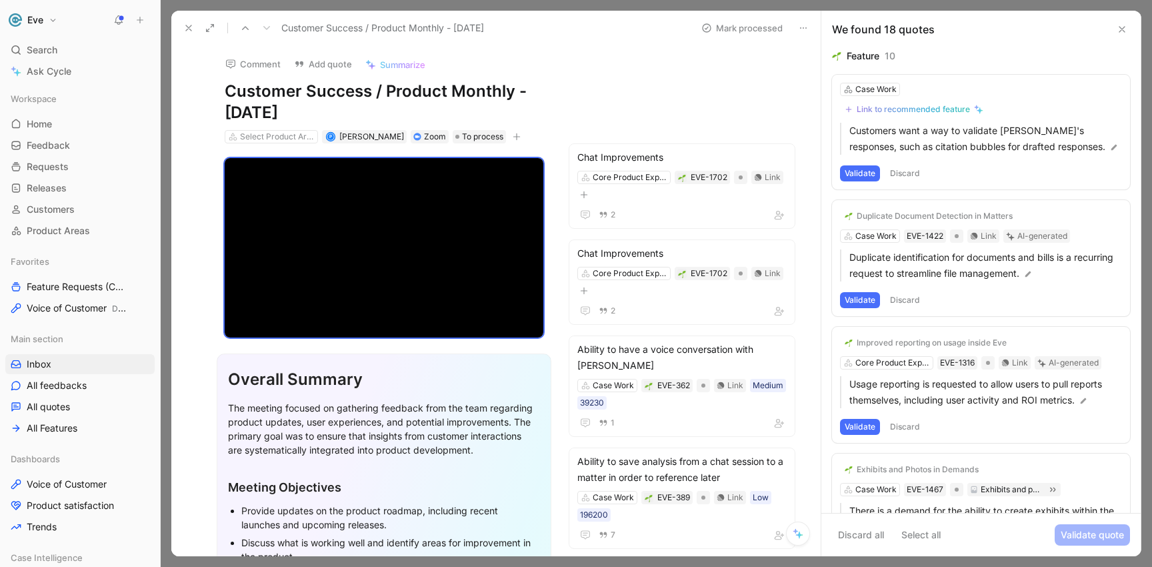
click at [907, 171] on button "Discard" at bounding box center [904, 173] width 39 height 16
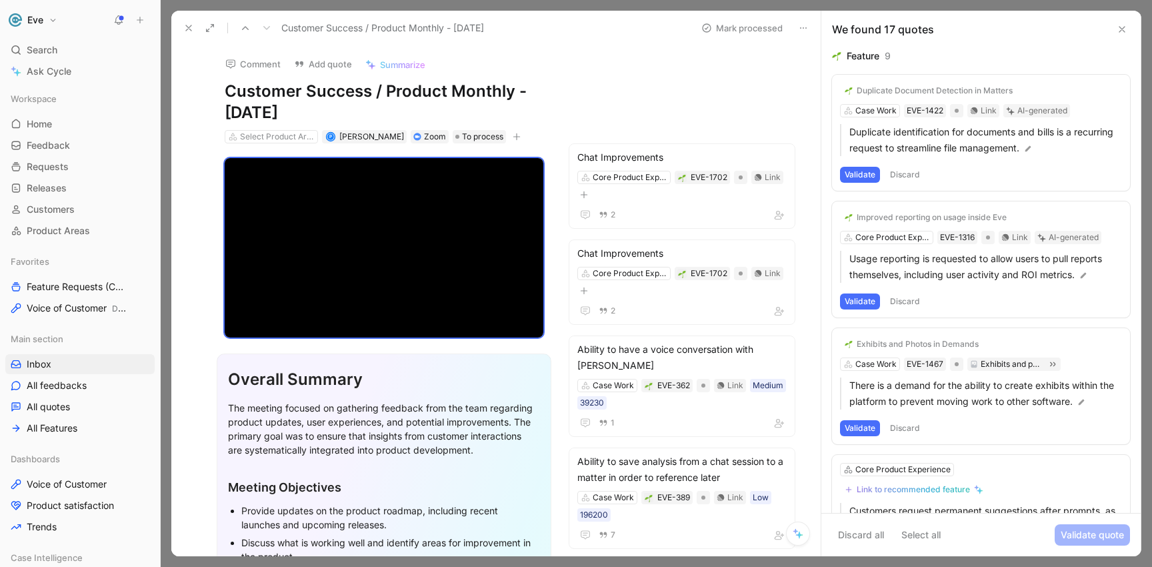
click at [905, 173] on button "Discard" at bounding box center [904, 175] width 39 height 16
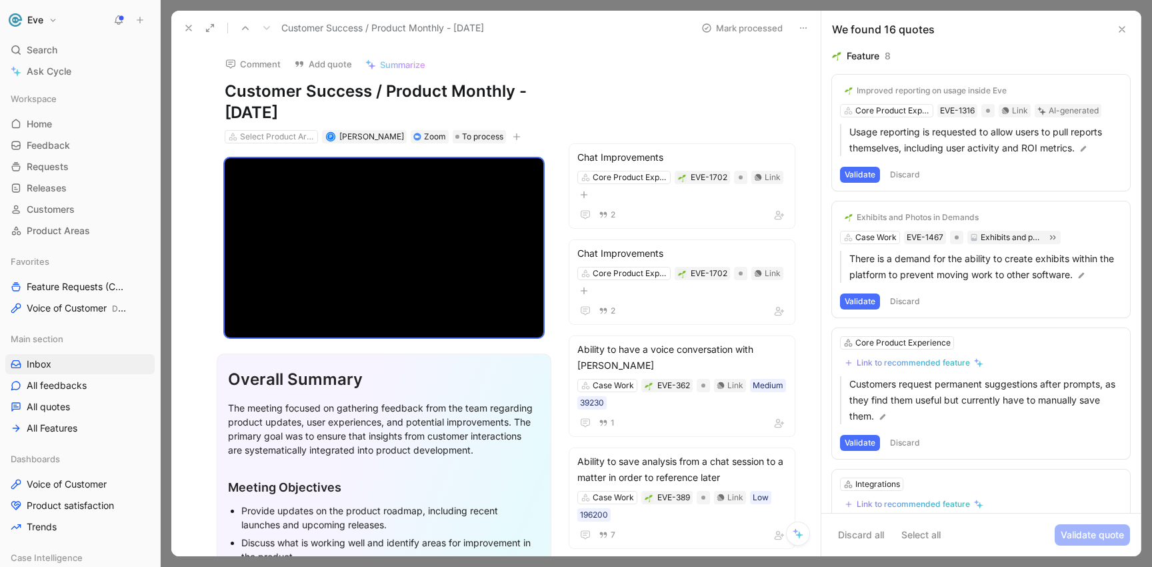
click at [863, 173] on button "Validate" at bounding box center [860, 175] width 40 height 16
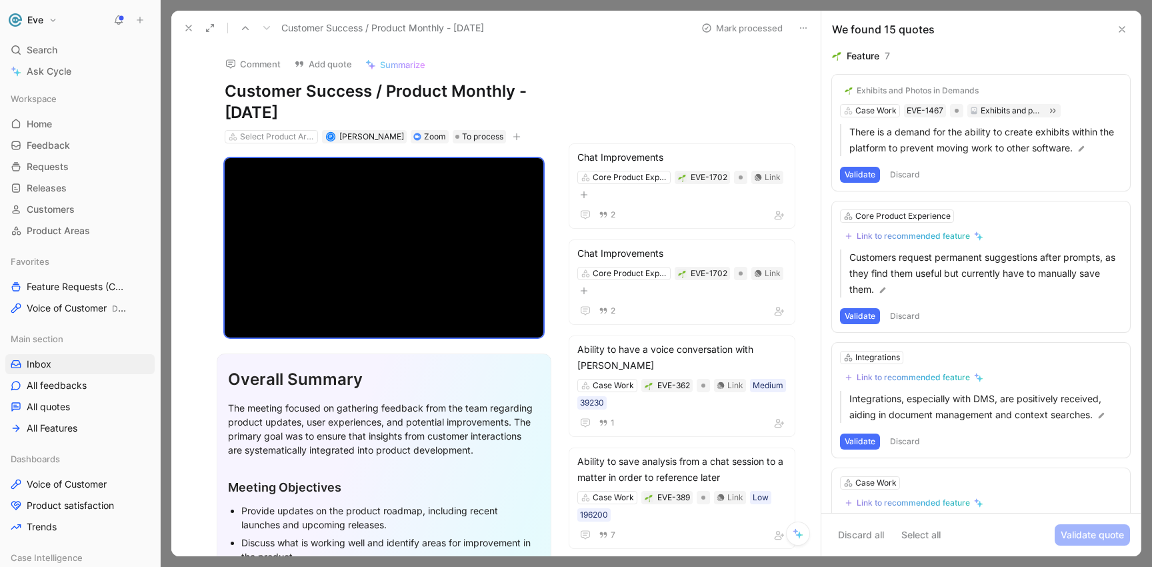
click at [869, 174] on button "Validate" at bounding box center [860, 175] width 40 height 16
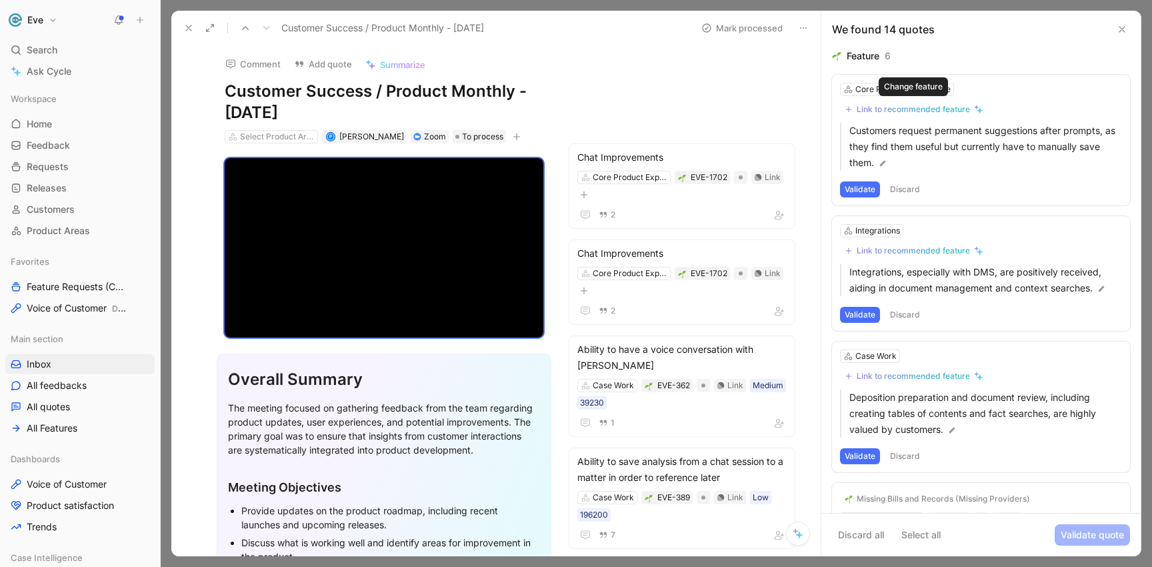
click at [936, 113] on div "Link to recommended feature" at bounding box center [913, 109] width 113 height 11
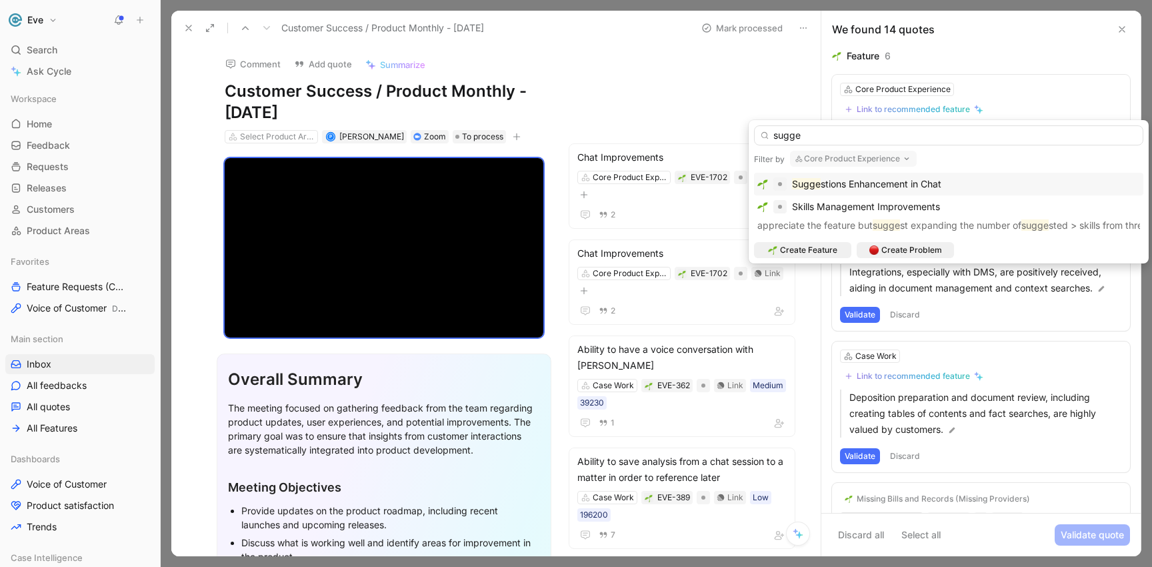
type input "sugge"
click at [864, 183] on span "stions Enhancement in Chat" at bounding box center [881, 183] width 121 height 11
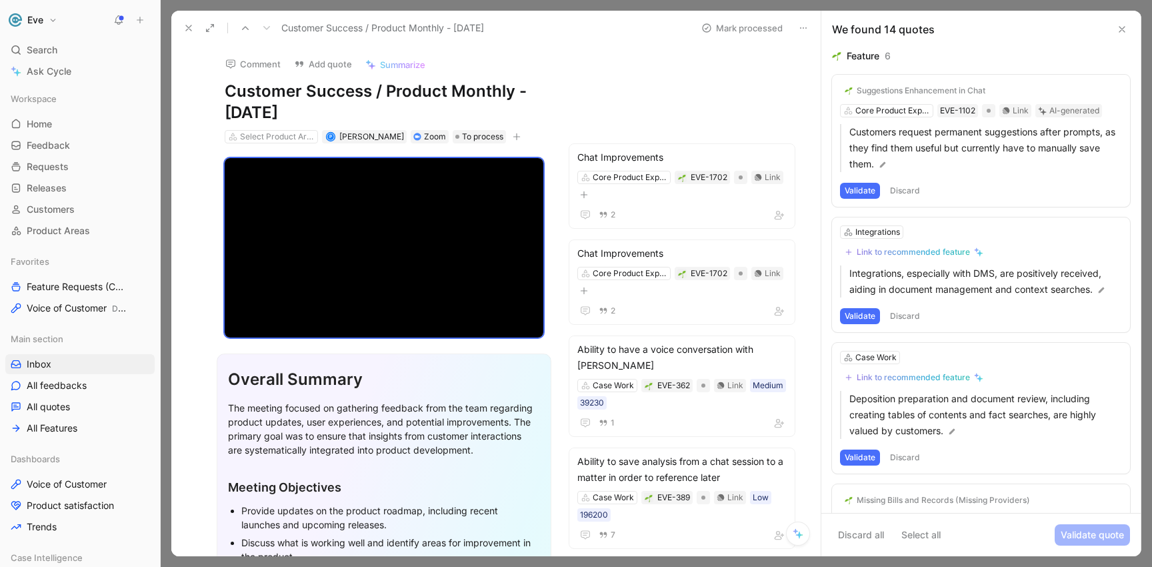
click at [866, 193] on button "Validate" at bounding box center [860, 191] width 40 height 16
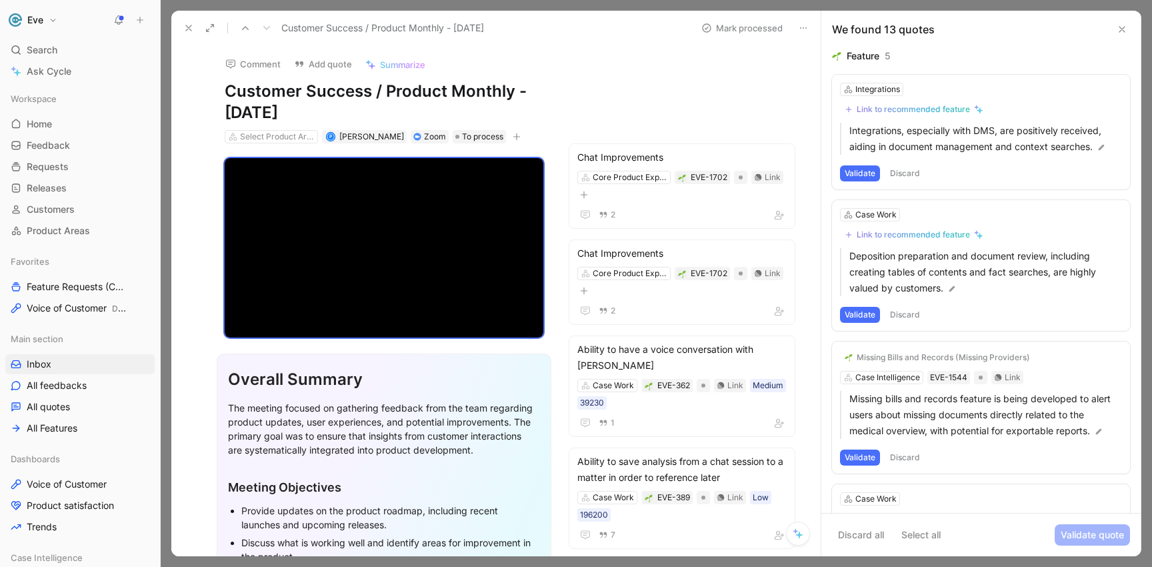
click at [897, 171] on button "Discard" at bounding box center [904, 173] width 39 height 16
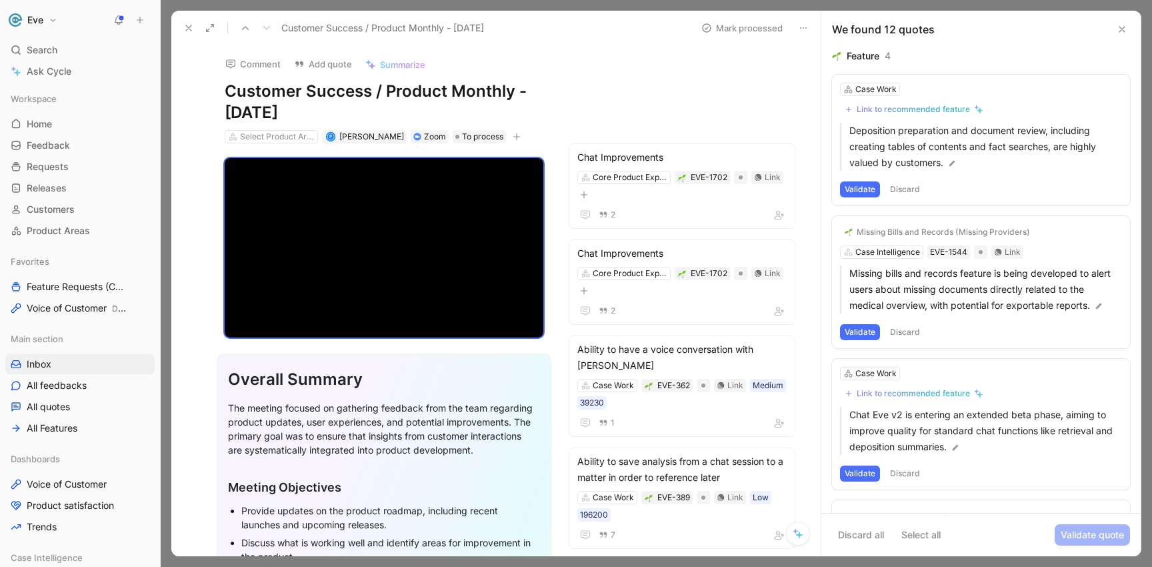
click at [908, 187] on button "Discard" at bounding box center [904, 189] width 39 height 16
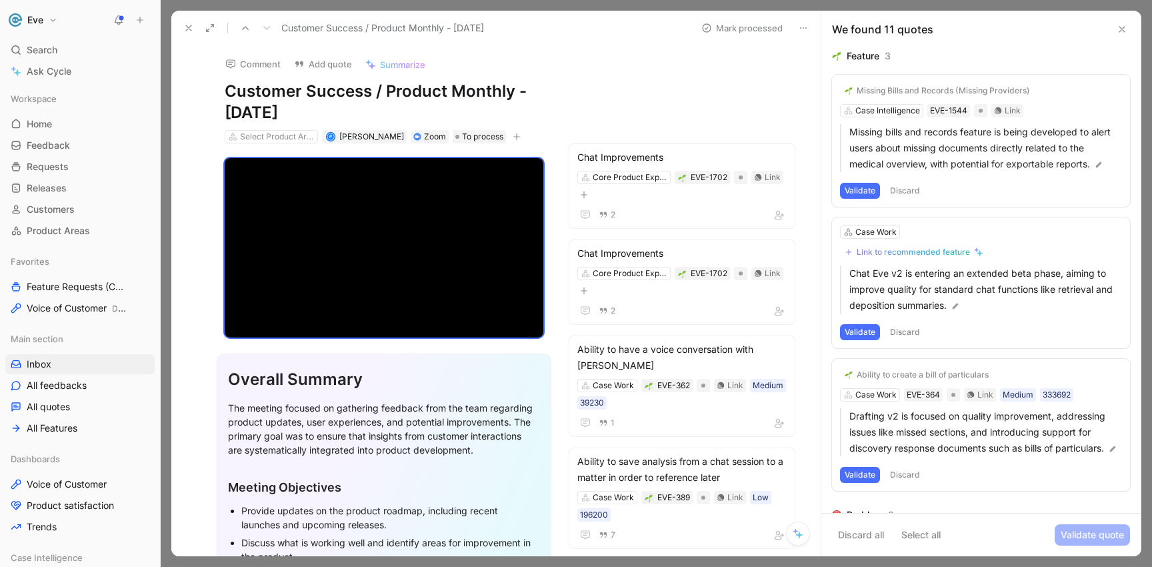
click at [908, 189] on button "Discard" at bounding box center [904, 191] width 39 height 16
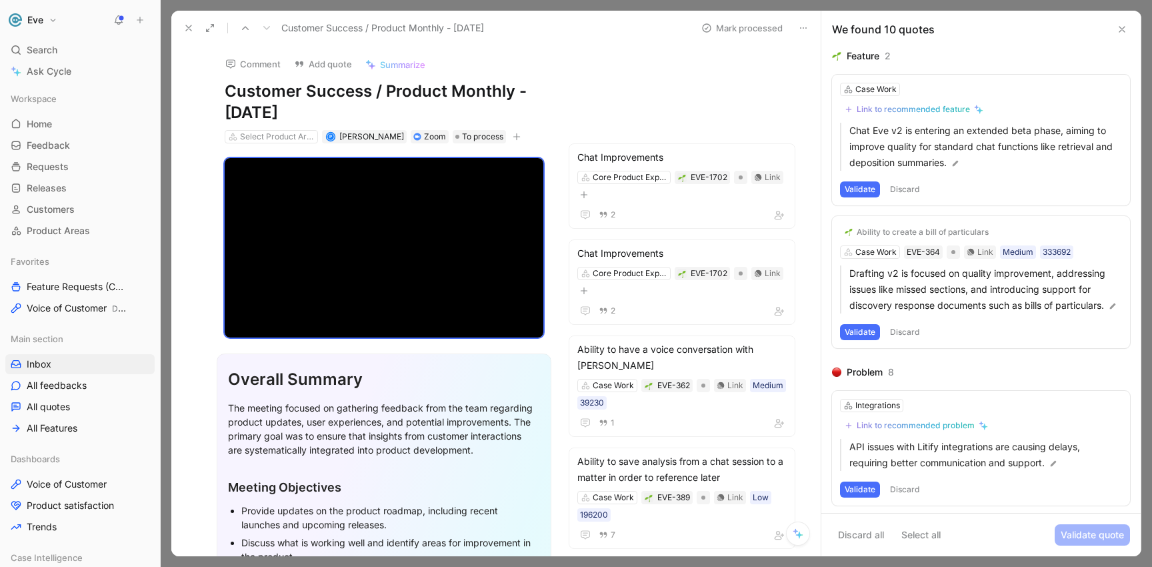
click at [908, 187] on button "Discard" at bounding box center [904, 189] width 39 height 16
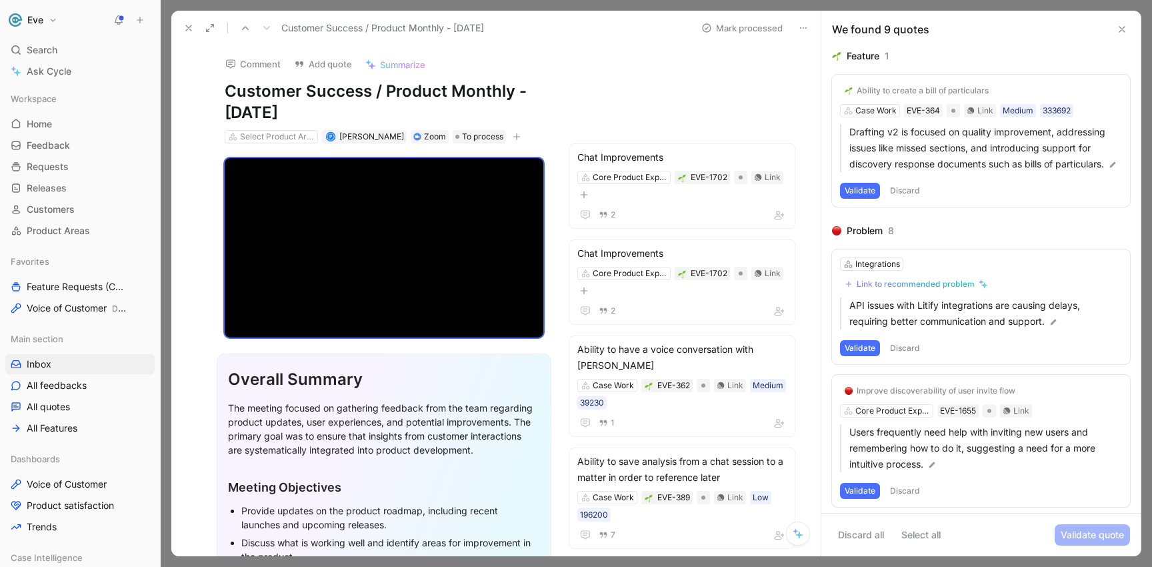
click at [909, 199] on button "Discard" at bounding box center [904, 191] width 39 height 16
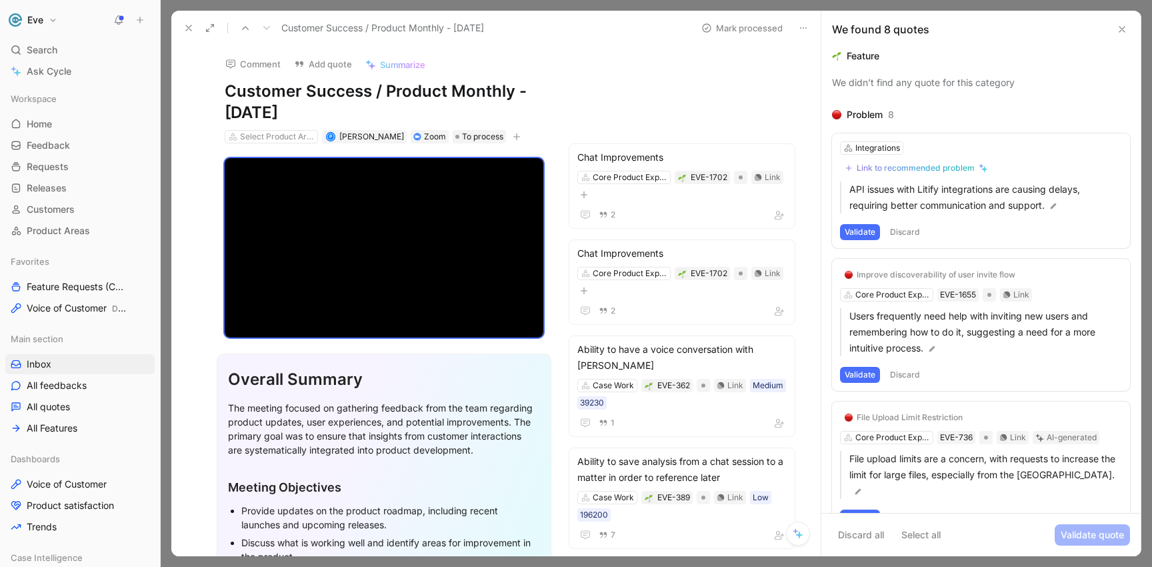
click at [905, 229] on button "Discard" at bounding box center [904, 232] width 39 height 16
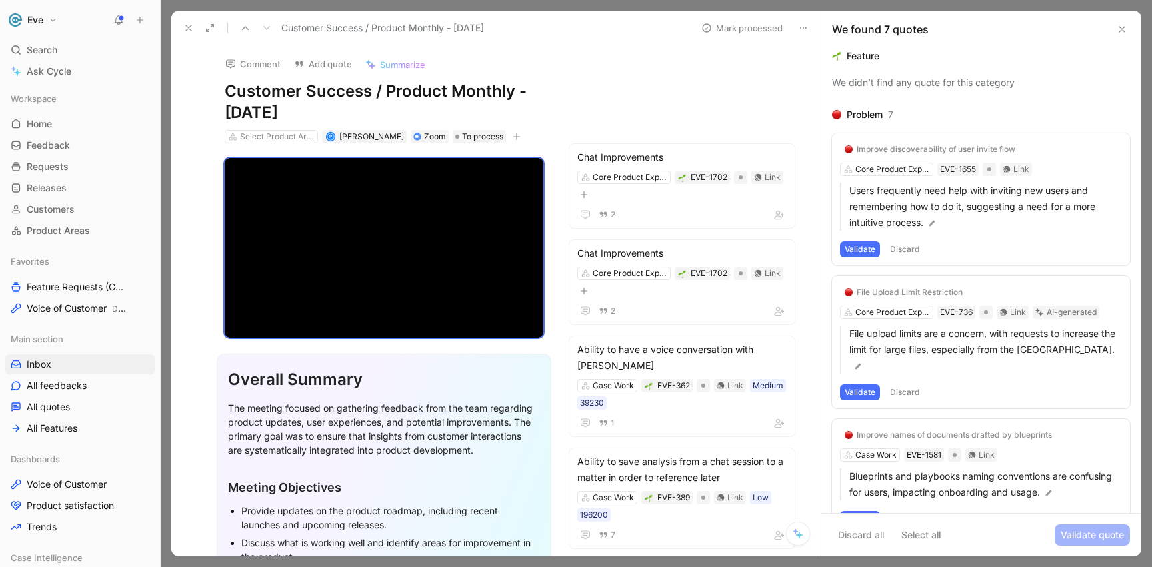
click at [904, 244] on button "Discard" at bounding box center [904, 249] width 39 height 16
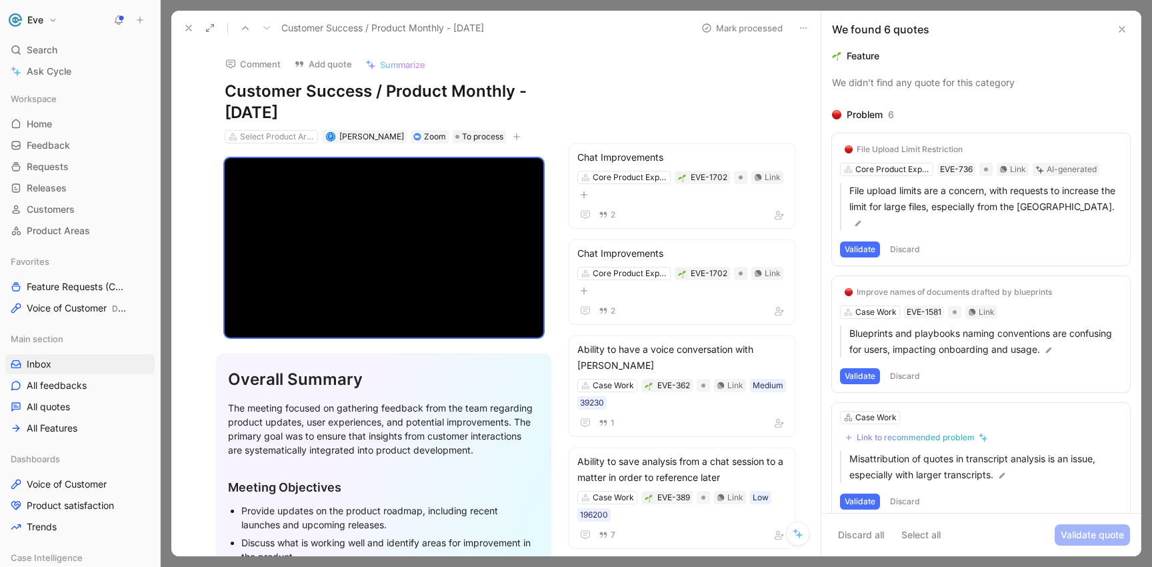
click at [903, 241] on button "Discard" at bounding box center [904, 249] width 39 height 16
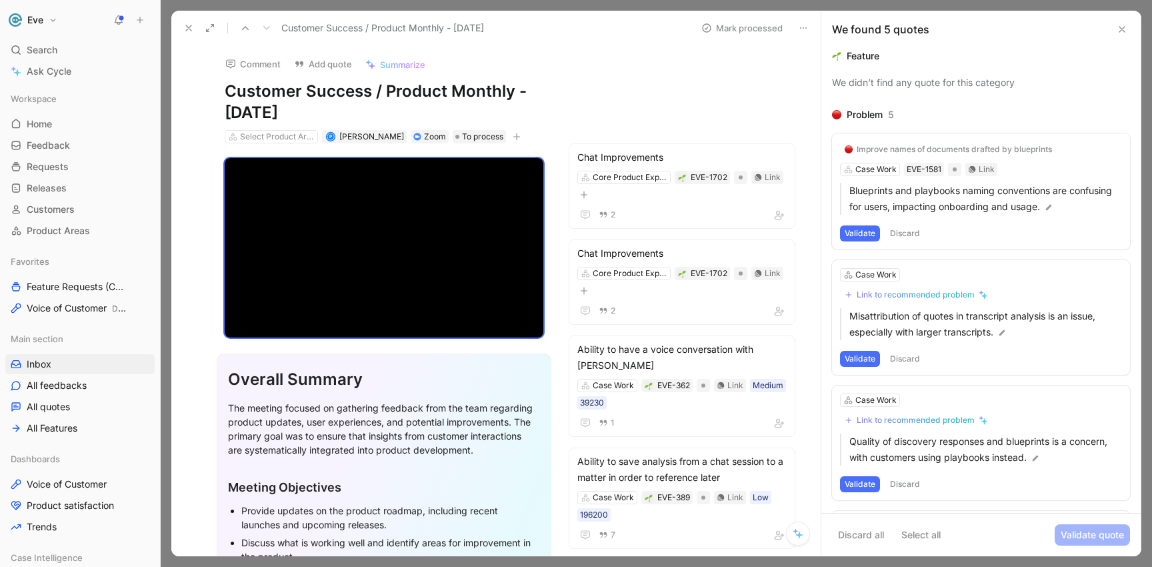
click at [907, 232] on button "Discard" at bounding box center [904, 233] width 39 height 16
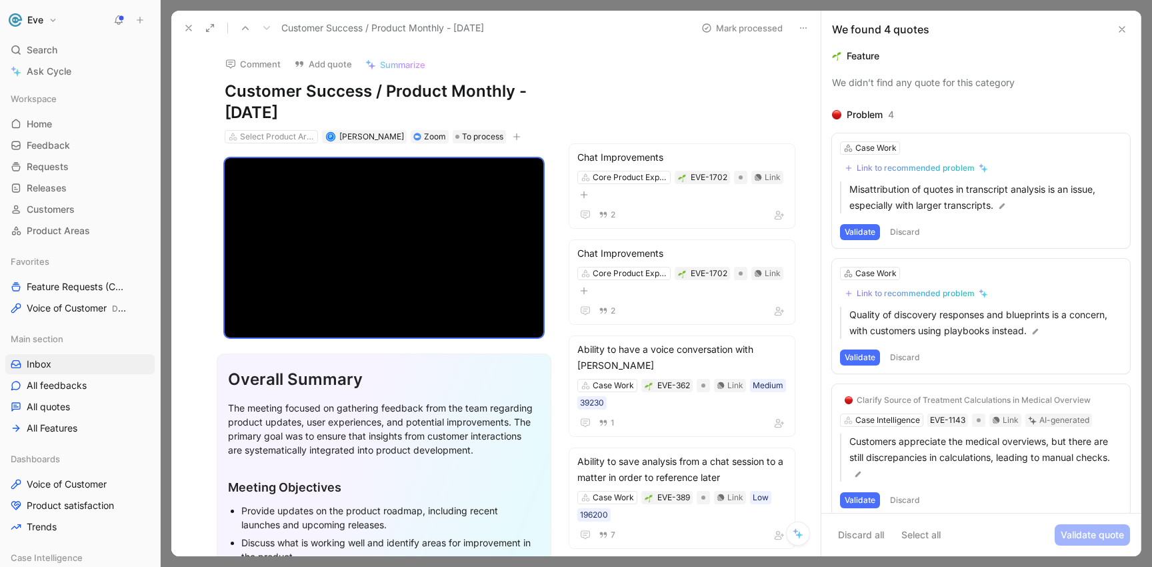
click at [906, 229] on button "Discard" at bounding box center [904, 232] width 39 height 16
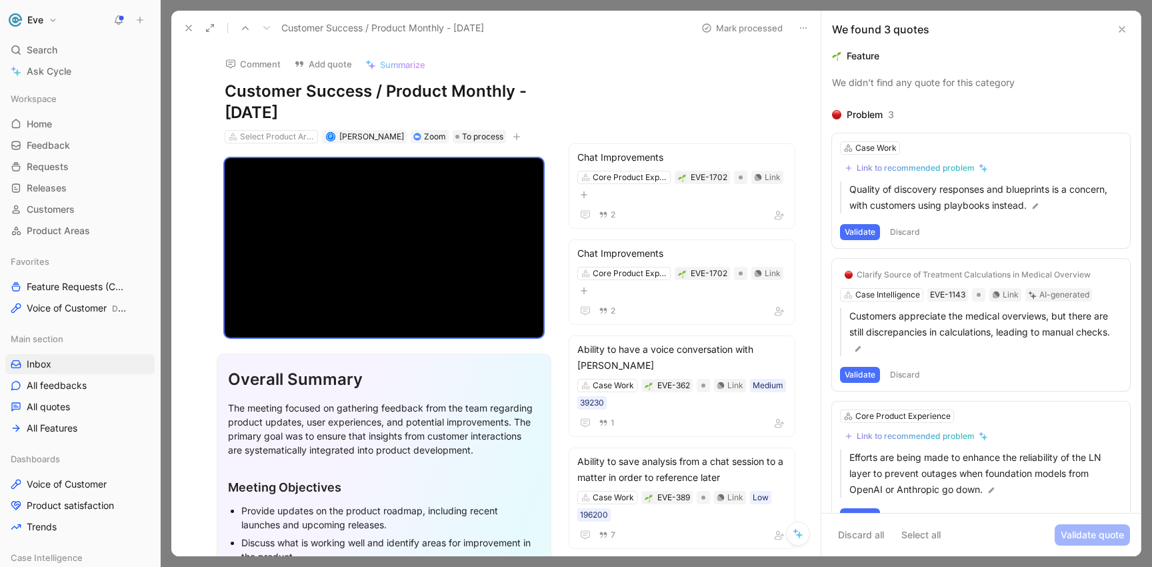
click at [907, 233] on button "Discard" at bounding box center [904, 232] width 39 height 16
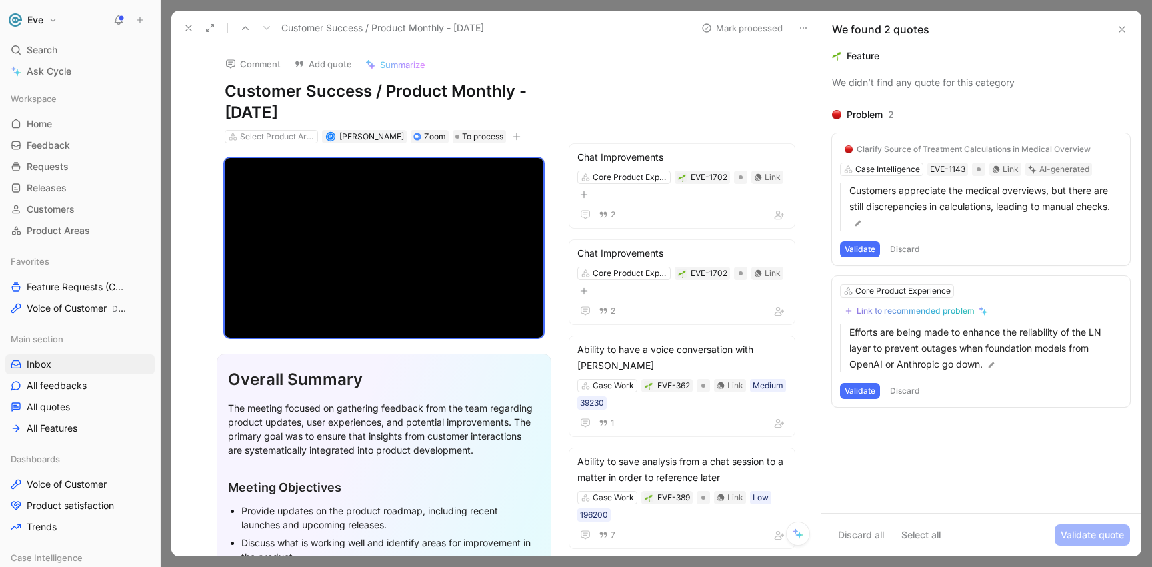
click at [907, 243] on button "Discard" at bounding box center [904, 249] width 39 height 16
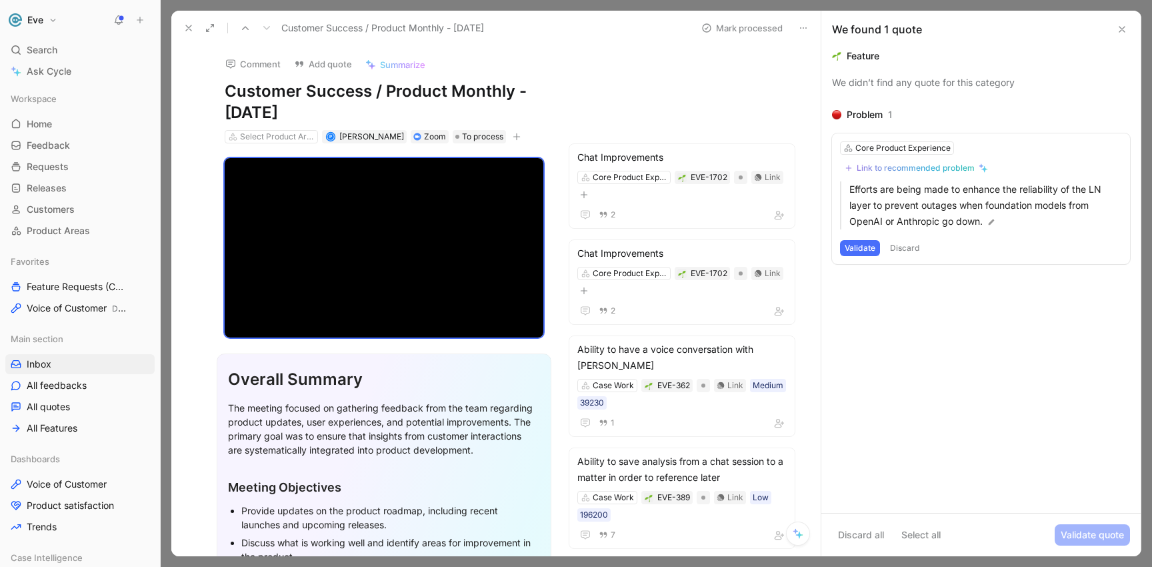
click at [903, 248] on button "Discard" at bounding box center [904, 248] width 39 height 16
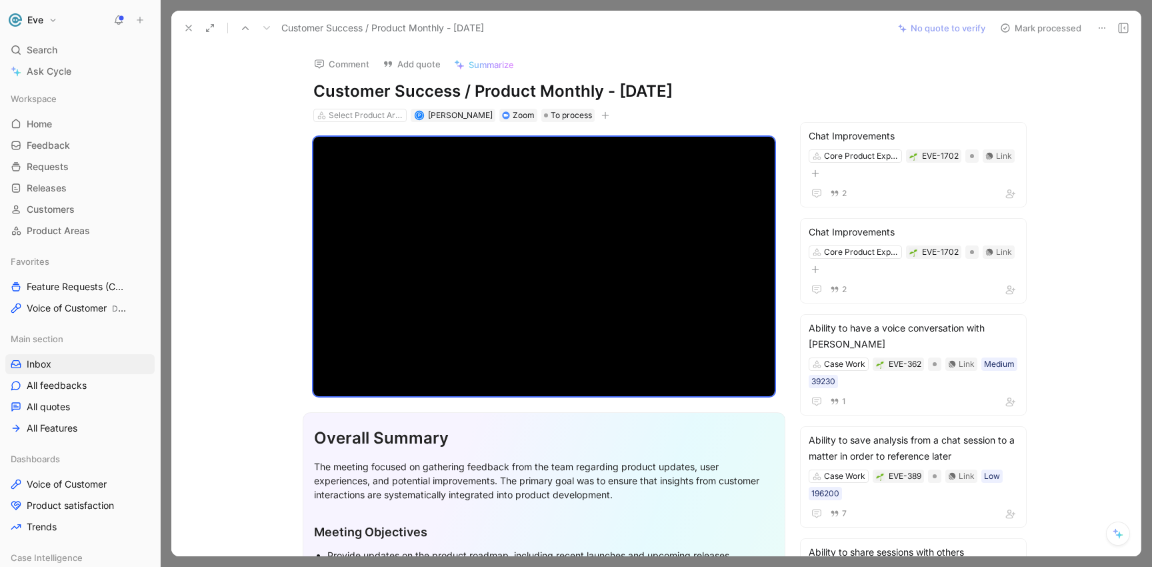
click at [1024, 27] on button "Mark processed" at bounding box center [1040, 28] width 93 height 19
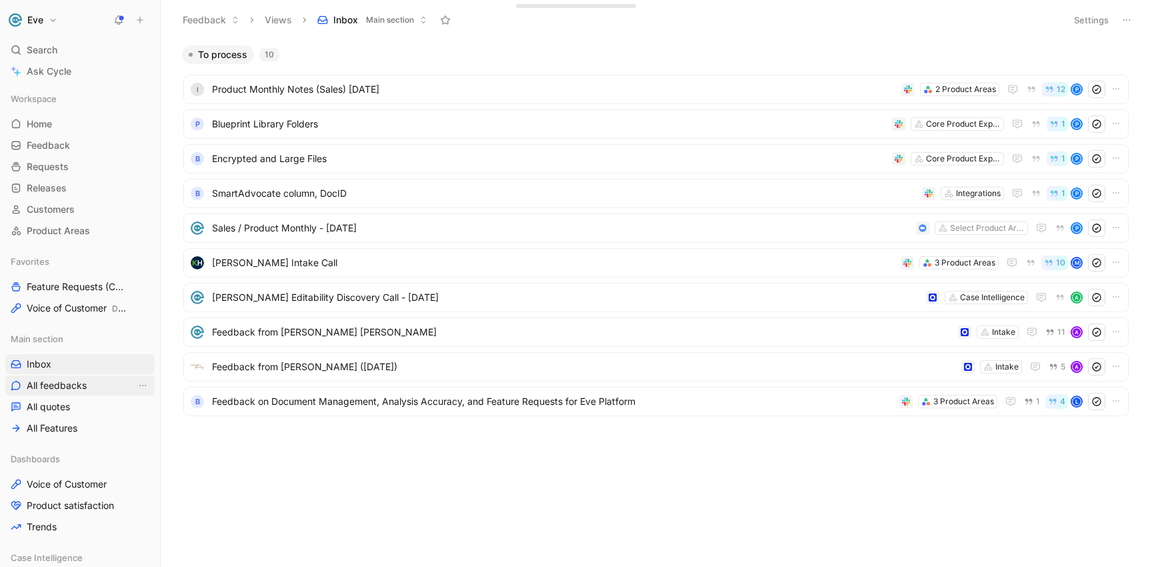
click at [43, 387] on span "All feedbacks" at bounding box center [57, 385] width 60 height 13
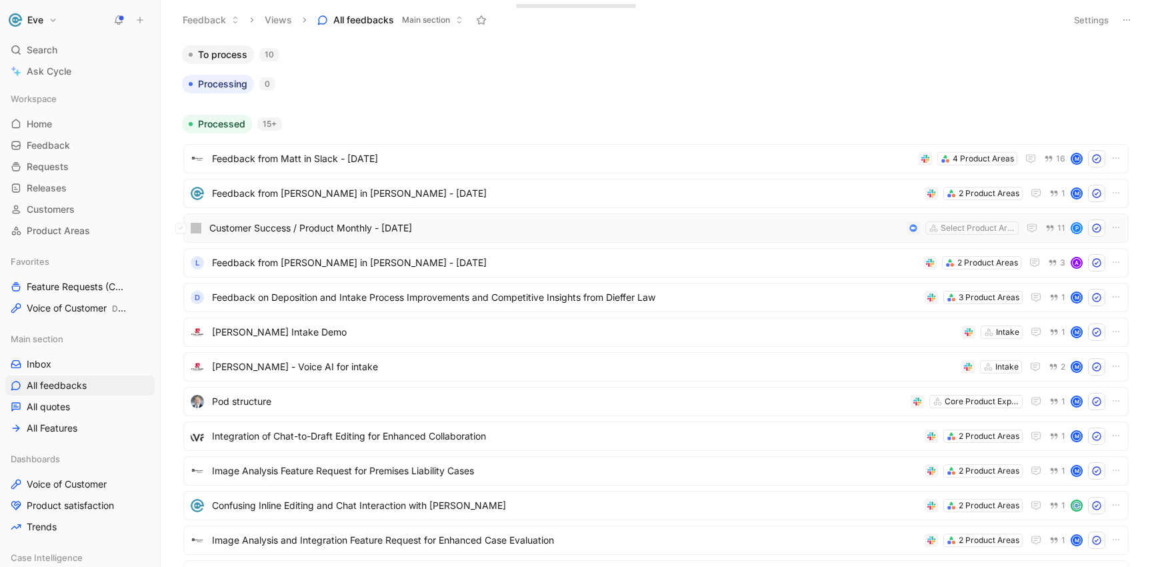
click at [294, 232] on span "Customer Success / Product Monthly - [DATE]" at bounding box center [555, 228] width 692 height 16
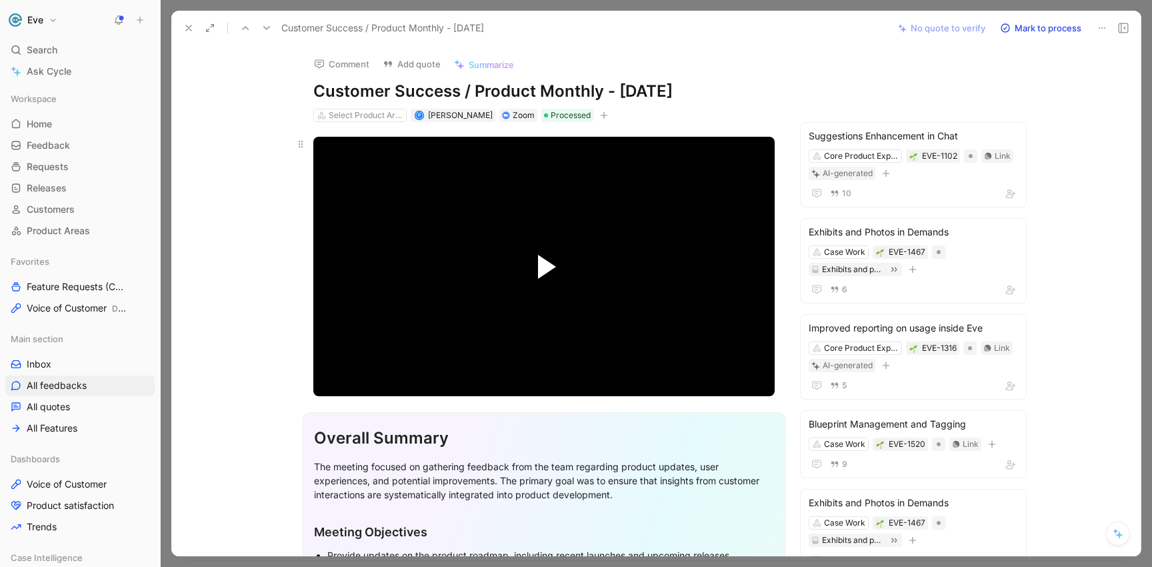
click at [541, 263] on span "Video Player" at bounding box center [547, 267] width 18 height 24
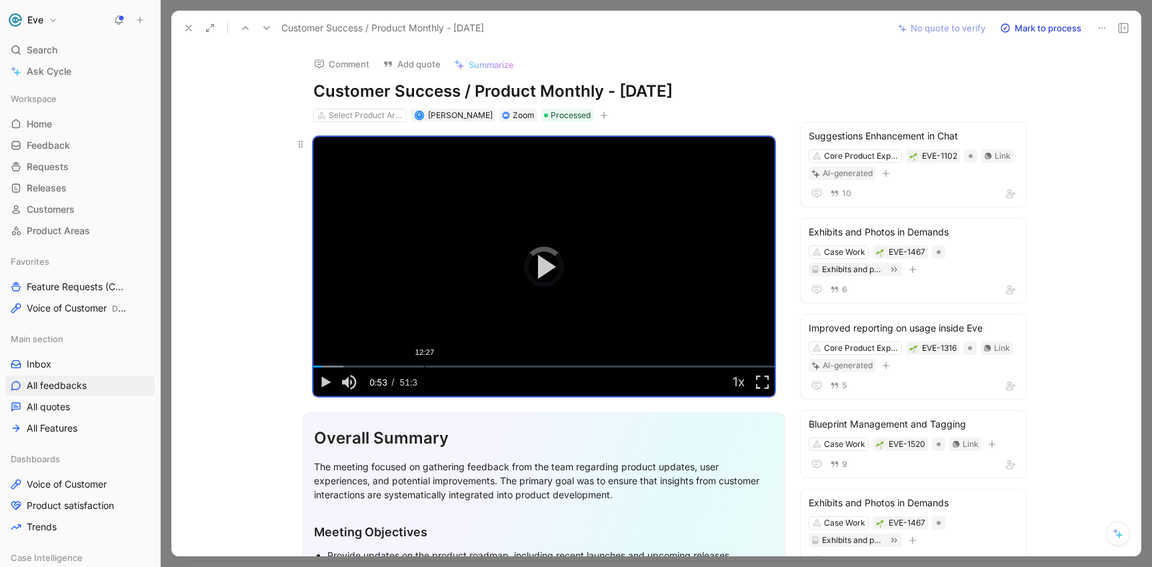
drag, startPoint x: 317, startPoint y: 365, endPoint x: 423, endPoint y: 365, distance: 105.3
click at [423, 365] on div "Loaded : 6.44% 12:27 12:18" at bounding box center [543, 366] width 461 height 2
drag, startPoint x: 423, startPoint y: 365, endPoint x: 656, endPoint y: 366, distance: 232.7
click at [660, 366] on div "38:48" at bounding box center [660, 366] width 1 height 2
drag, startPoint x: 659, startPoint y: 363, endPoint x: 608, endPoint y: 363, distance: 51.3
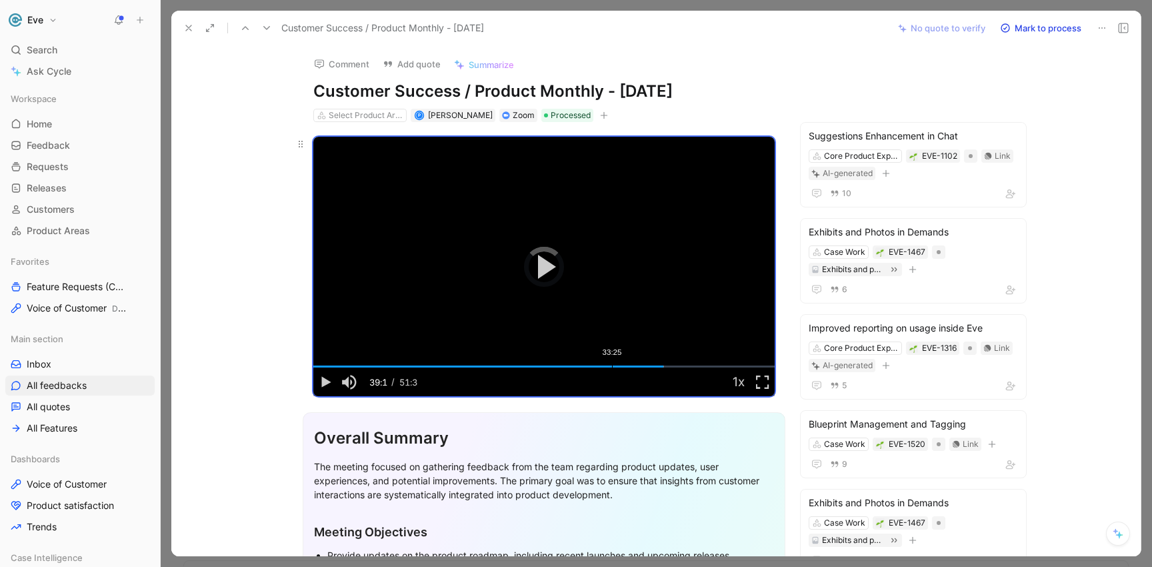
click at [608, 365] on div "Loaded : 75.94% 33:25 33:34" at bounding box center [543, 366] width 461 height 2
